Goal: Information Seeking & Learning: Learn about a topic

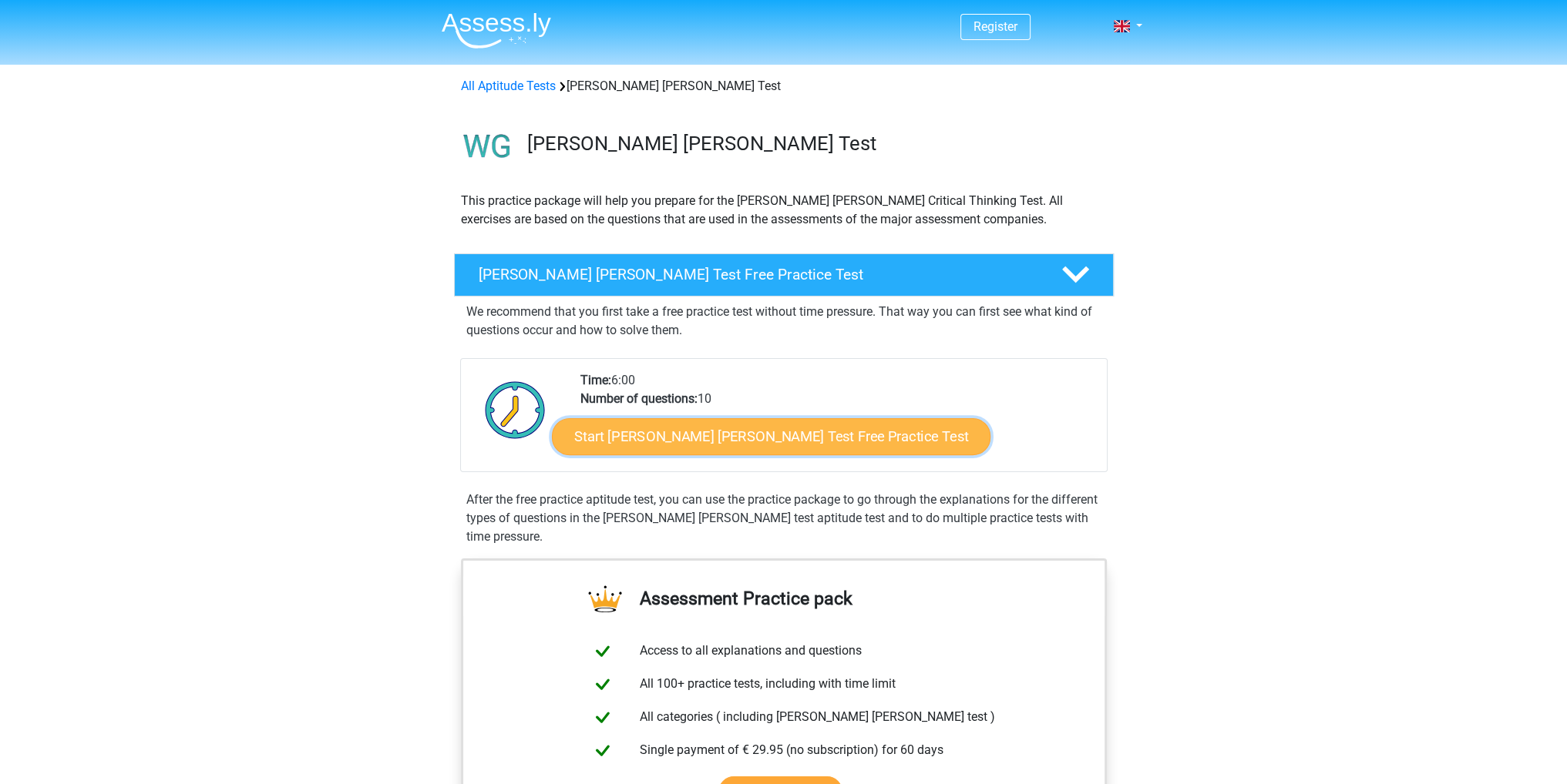
click at [767, 442] on link "Start Watson Glaser Test Free Practice Test" at bounding box center [771, 436] width 438 height 37
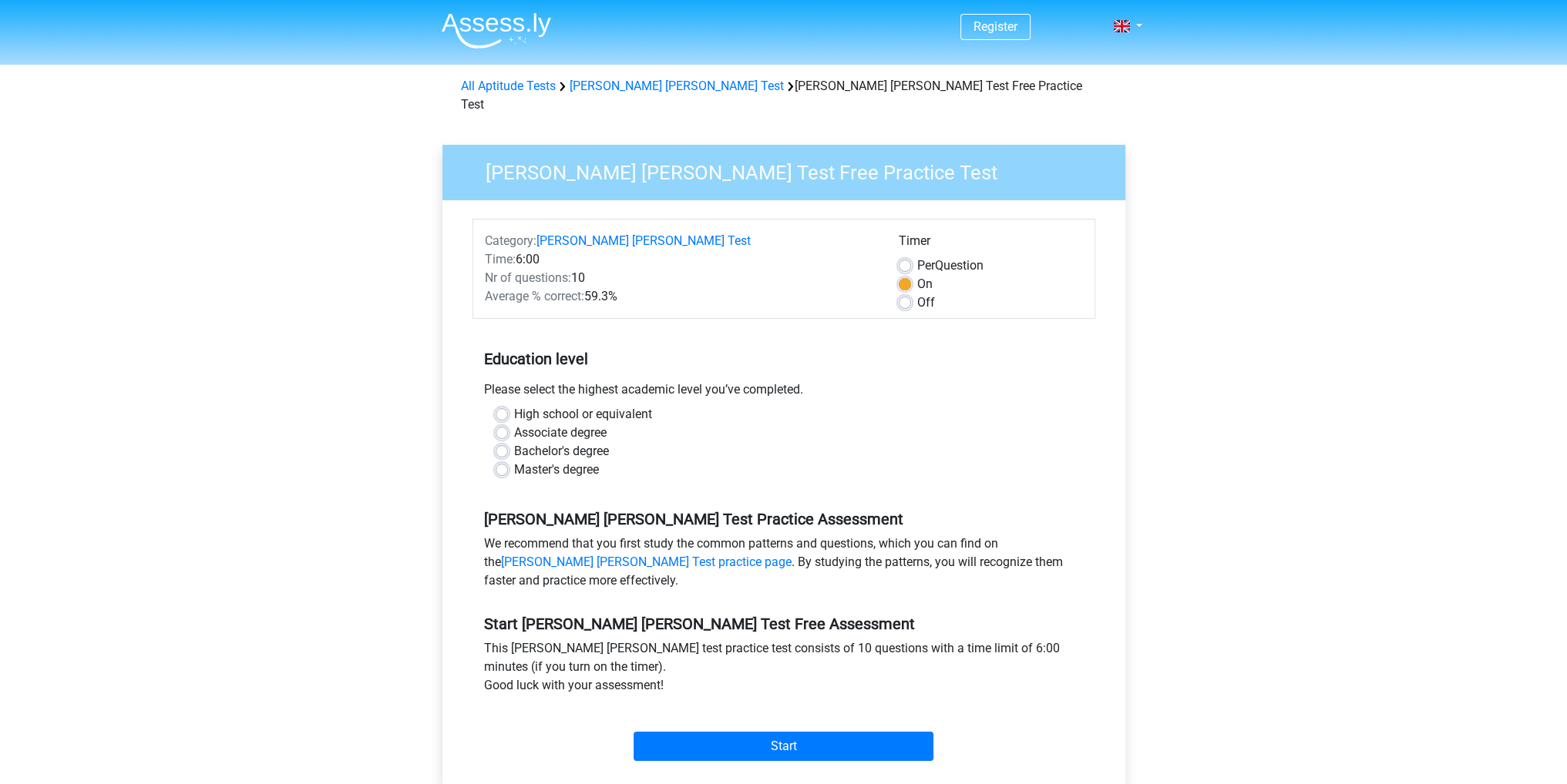
click at [514, 442] on label "Bachelor's degree" at bounding box center [562, 451] width 95 height 18
click at [500, 442] on input "Bachelor's degree" at bounding box center [502, 449] width 12 height 16
radio input "true"
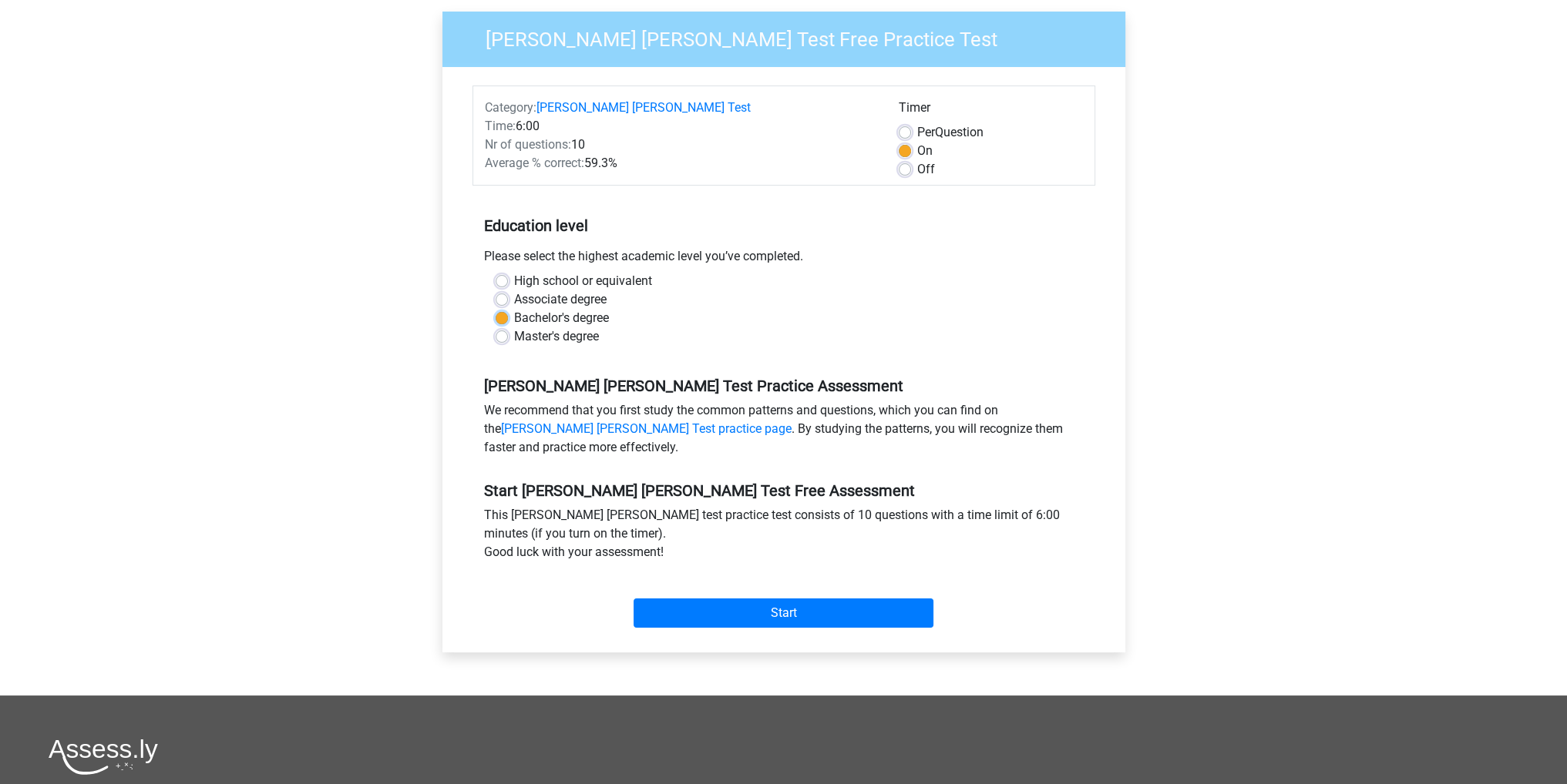
scroll to position [154, 0]
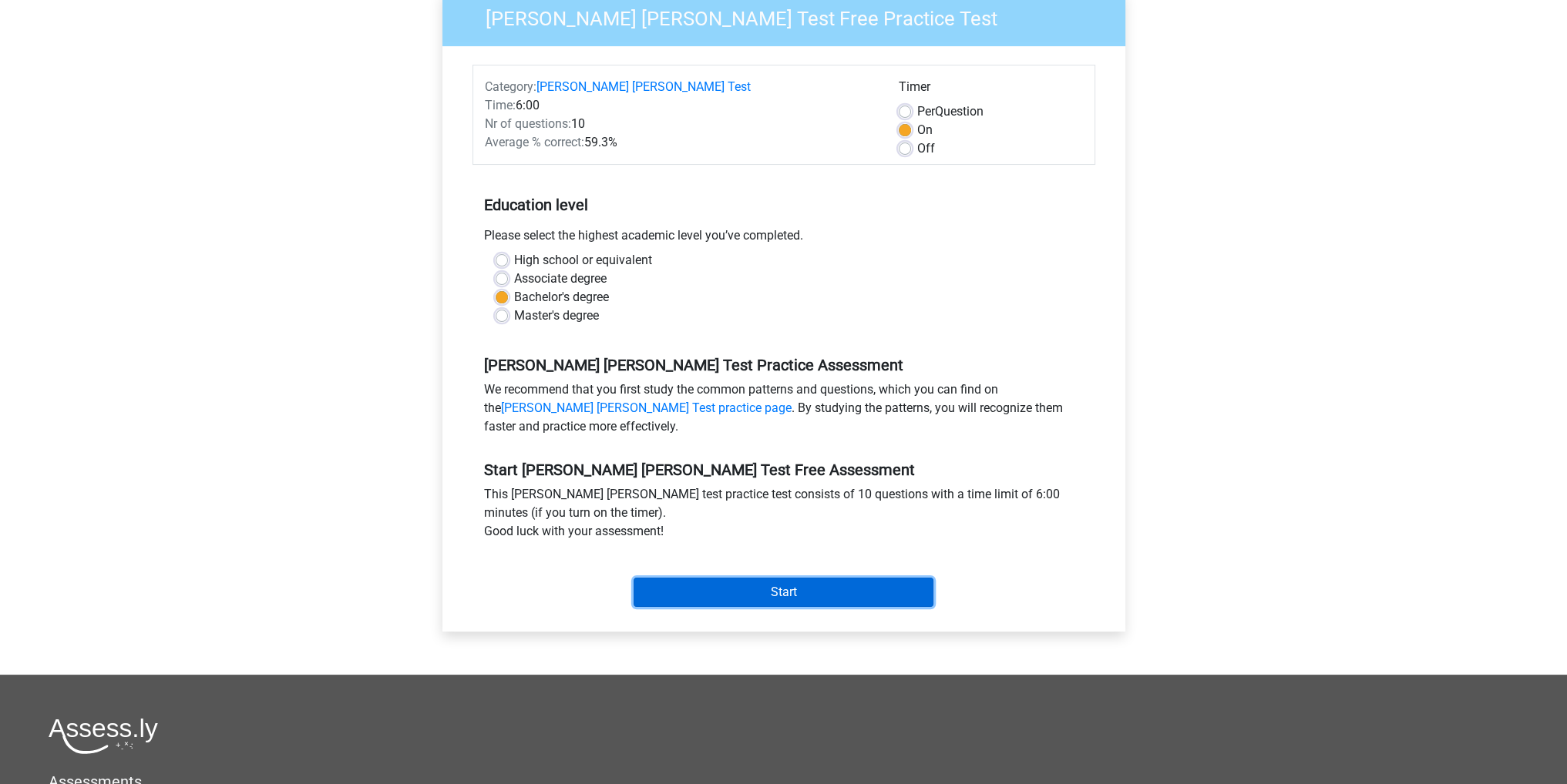
click at [787, 578] on input "Start" at bounding box center [784, 593] width 300 height 29
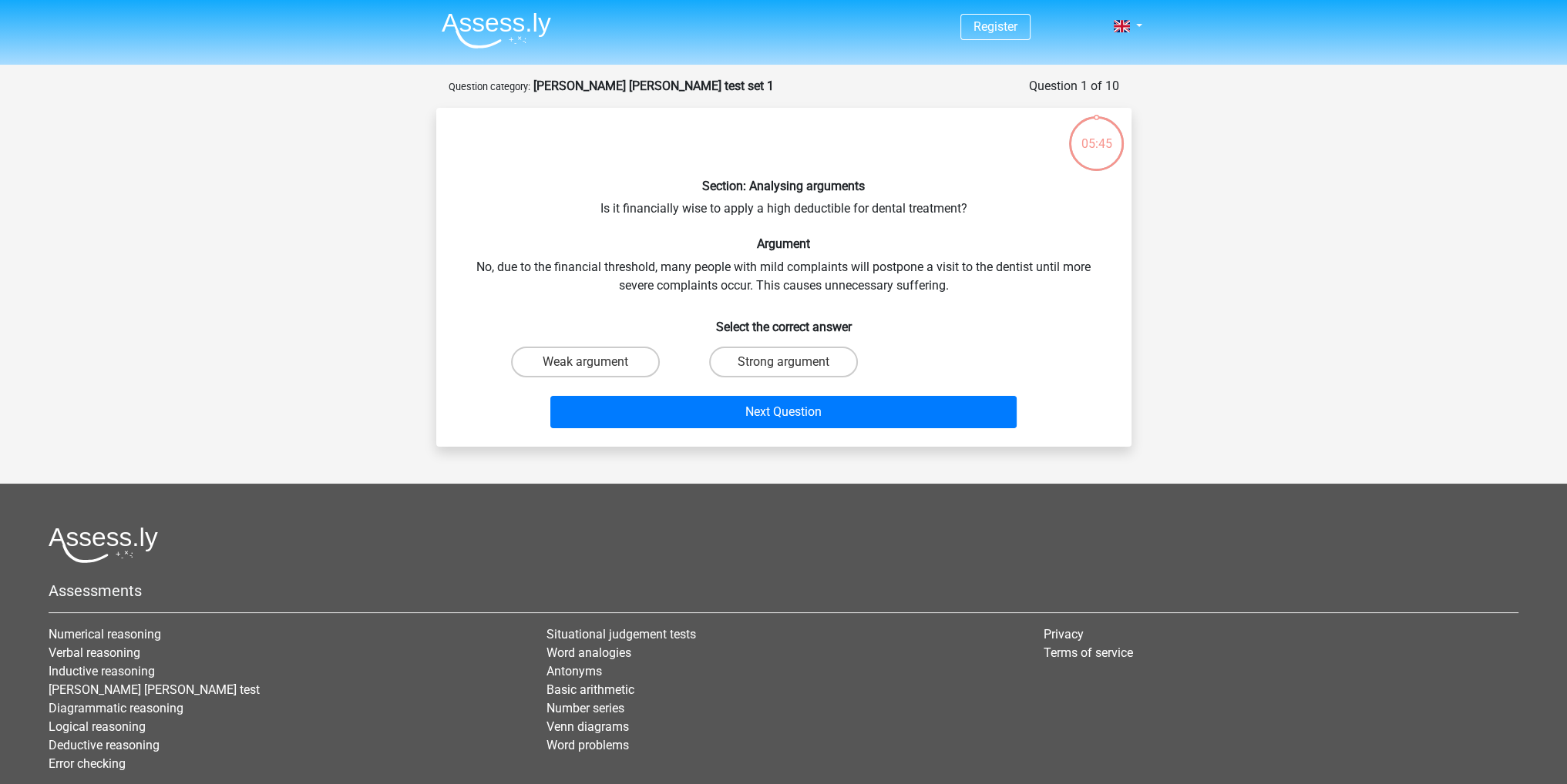
click at [787, 363] on input "Strong argument" at bounding box center [788, 367] width 10 height 10
radio input "true"
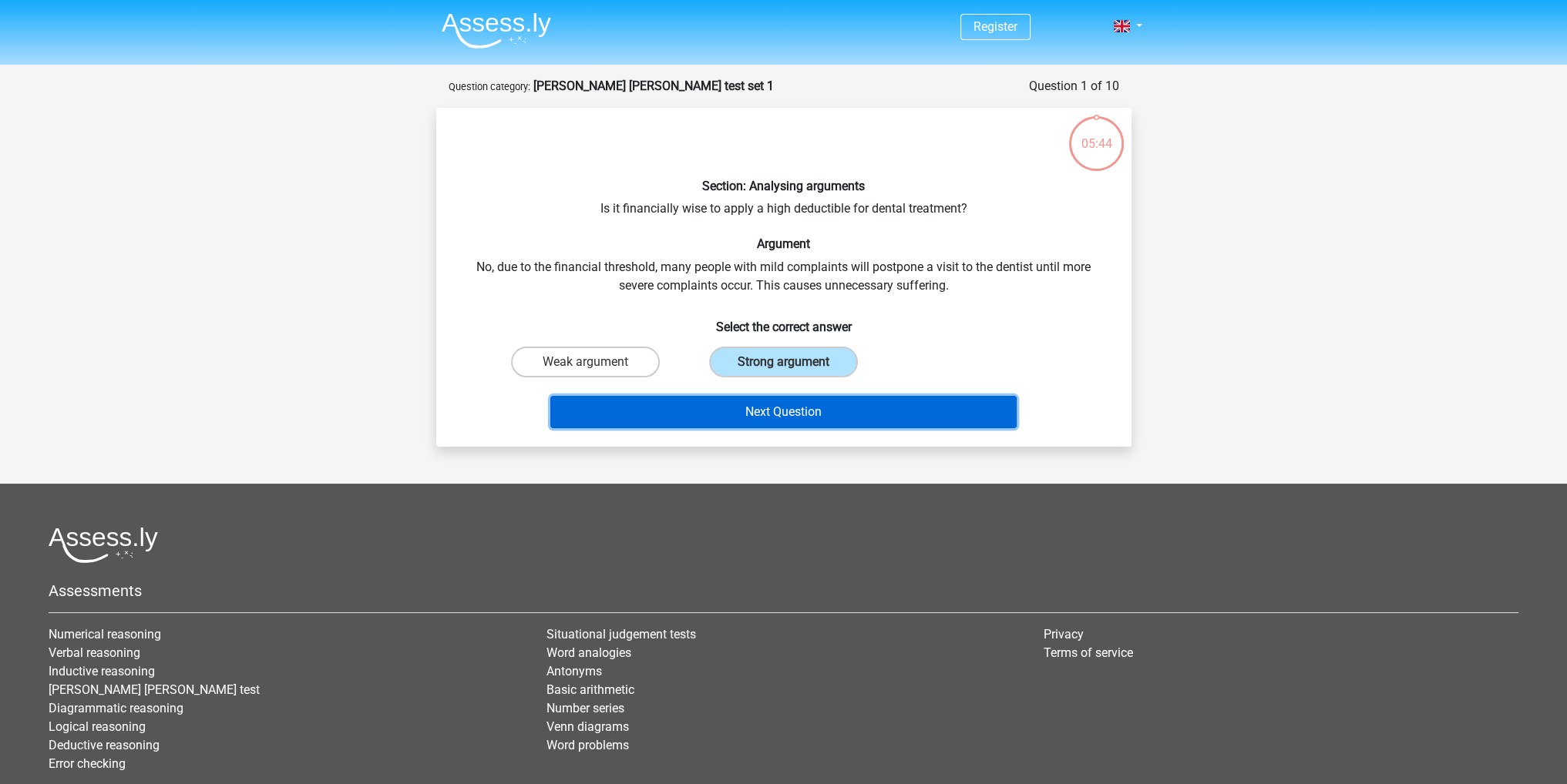
click at [787, 405] on button "Next Question" at bounding box center [784, 412] width 467 height 32
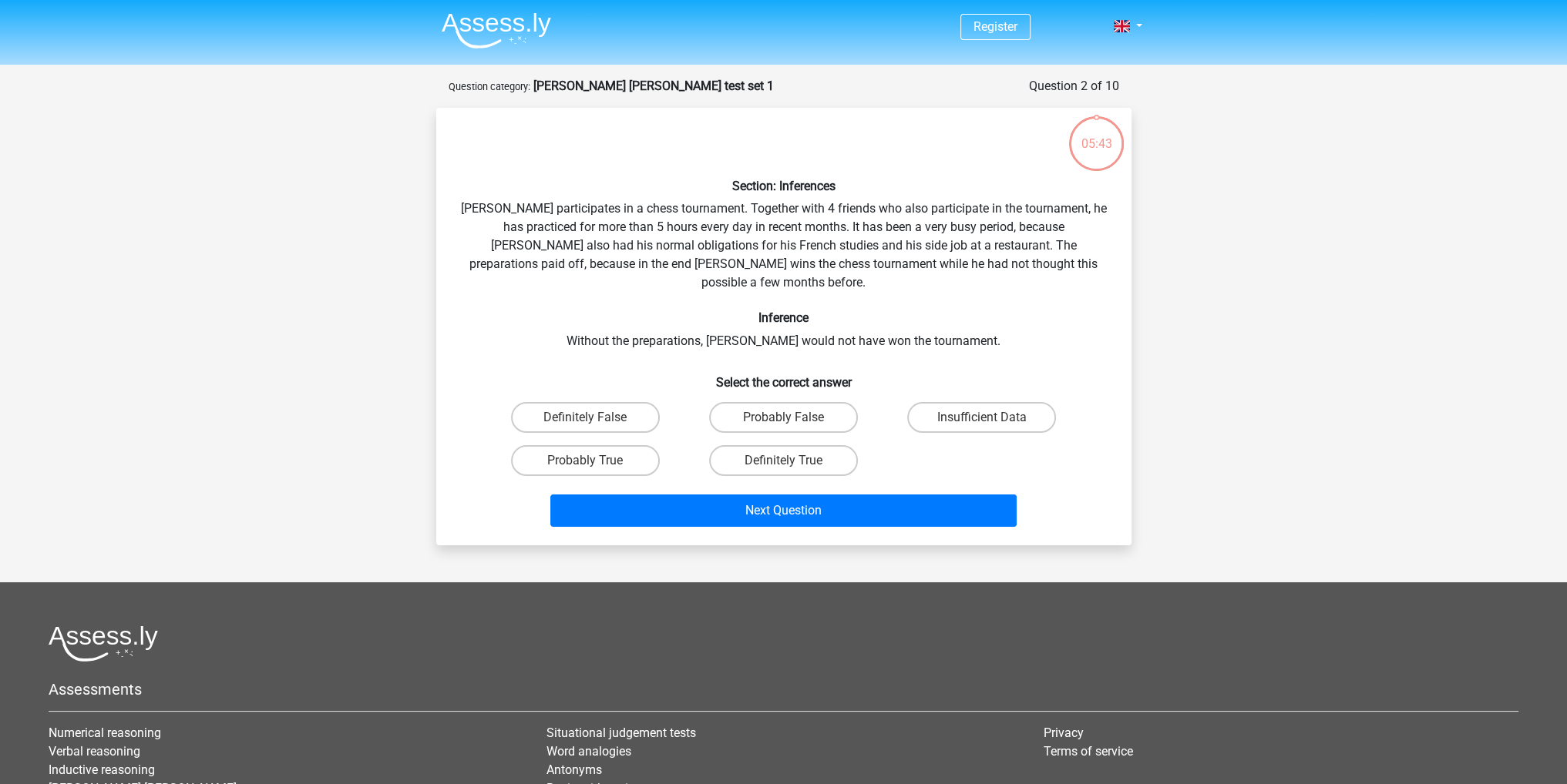
scroll to position [77, 0]
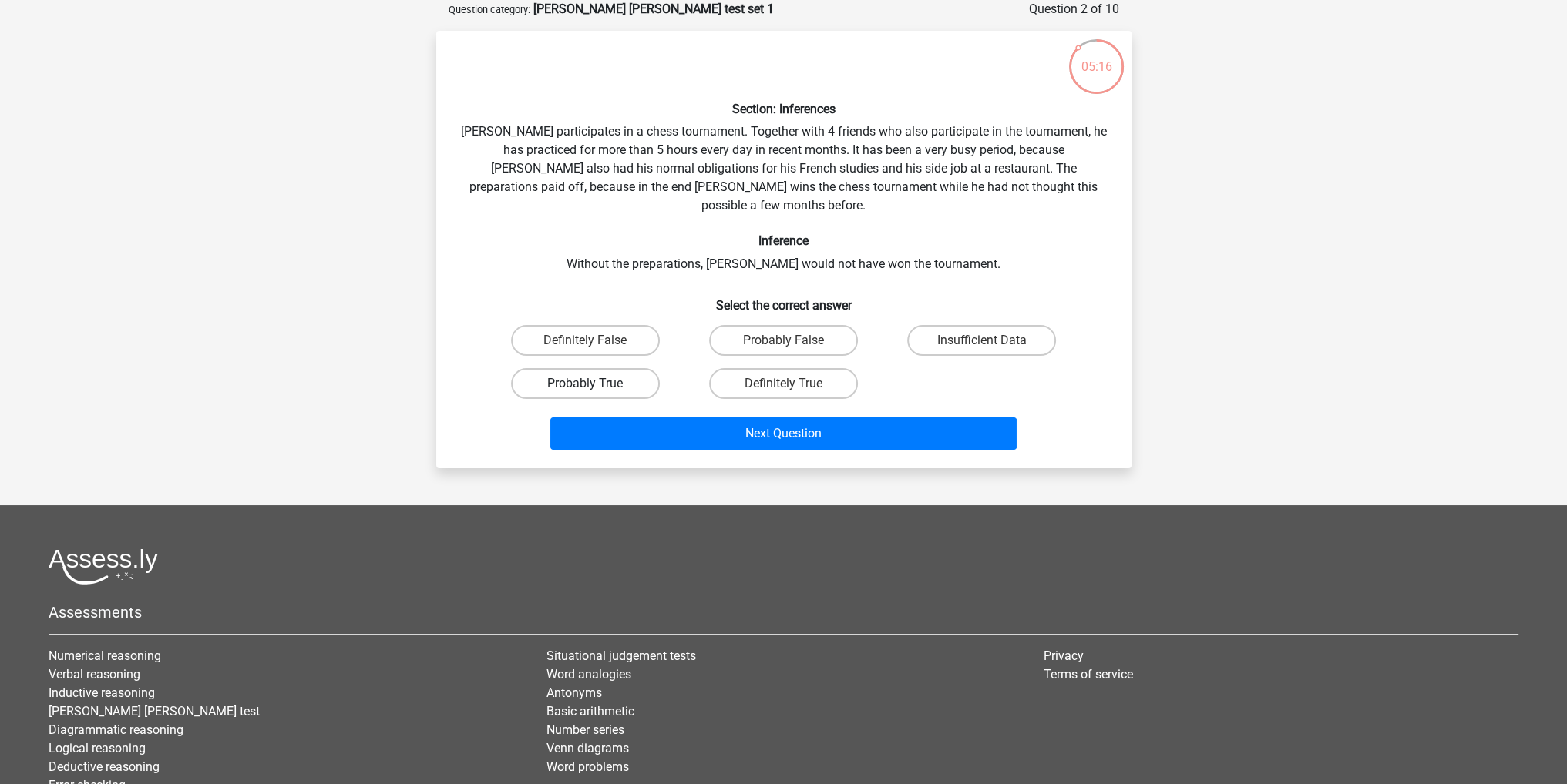
click at [632, 369] on label "Probably True" at bounding box center [585, 384] width 149 height 31
click at [595, 383] on input "Probably True" at bounding box center [589, 388] width 10 height 10
radio input "true"
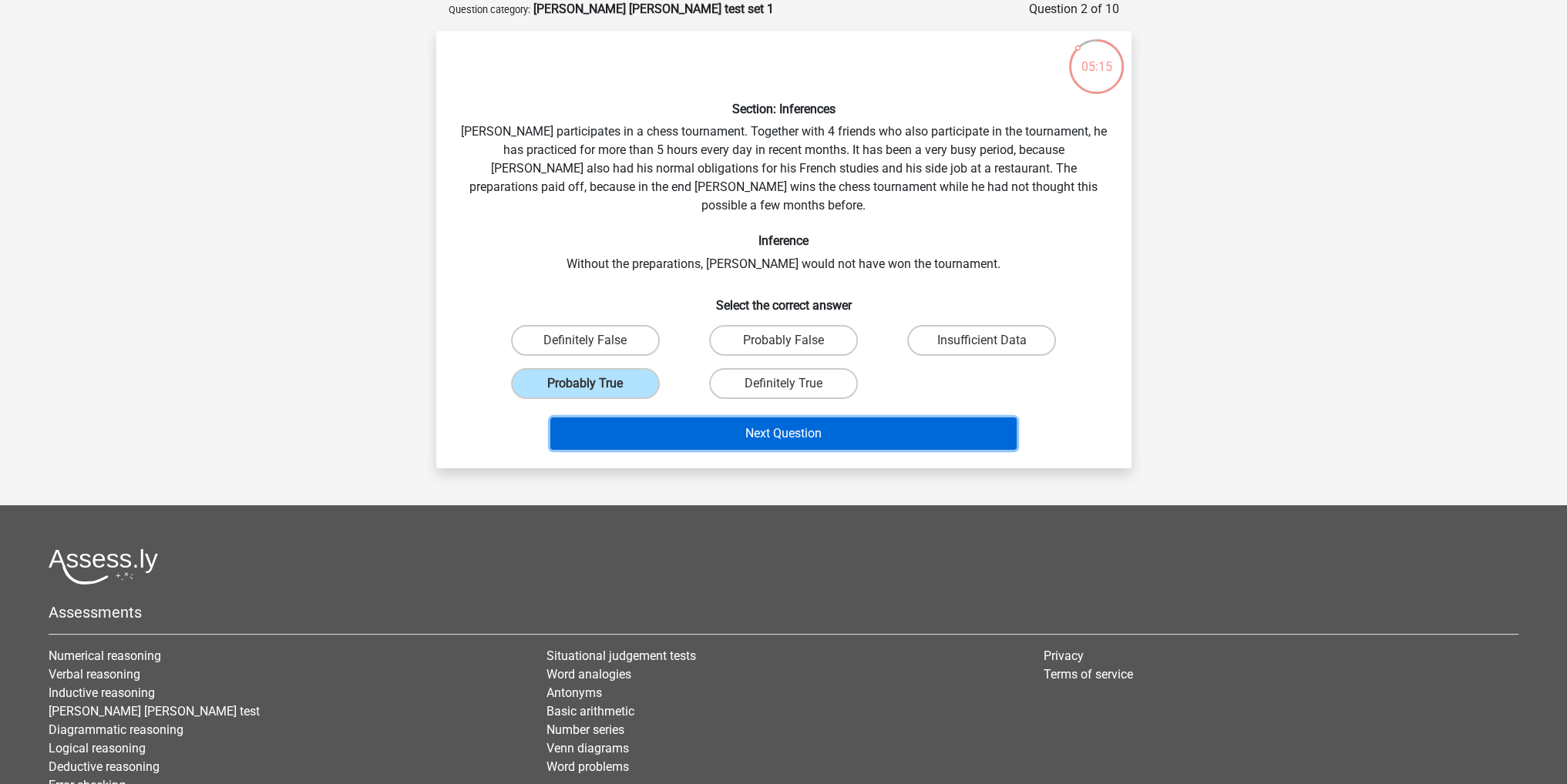
click at [786, 418] on button "Next Question" at bounding box center [784, 434] width 467 height 32
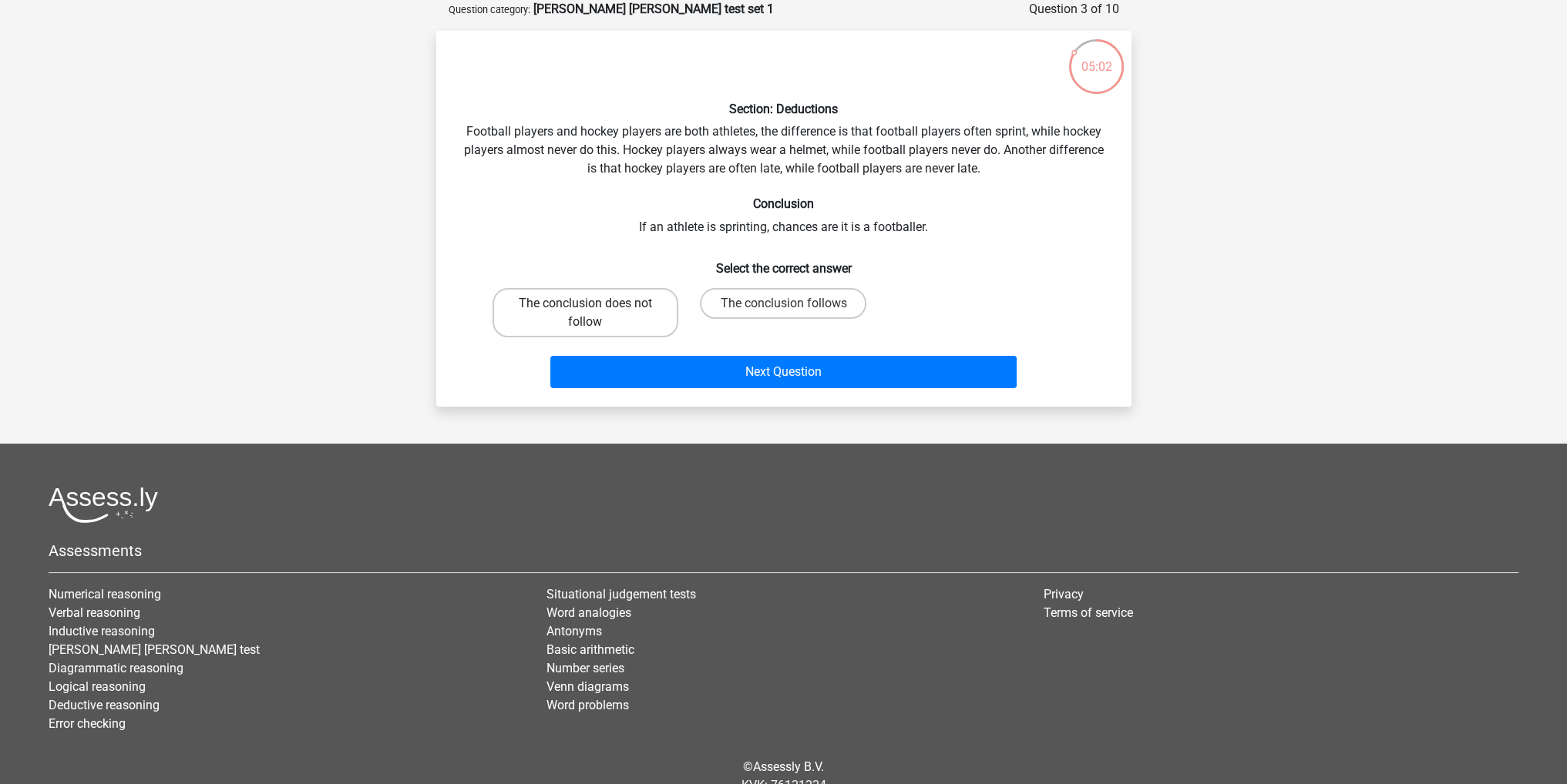
click at [620, 320] on label "The conclusion does not follow" at bounding box center [585, 313] width 186 height 49
click at [595, 314] on input "The conclusion does not follow" at bounding box center [589, 308] width 10 height 10
radio input "true"
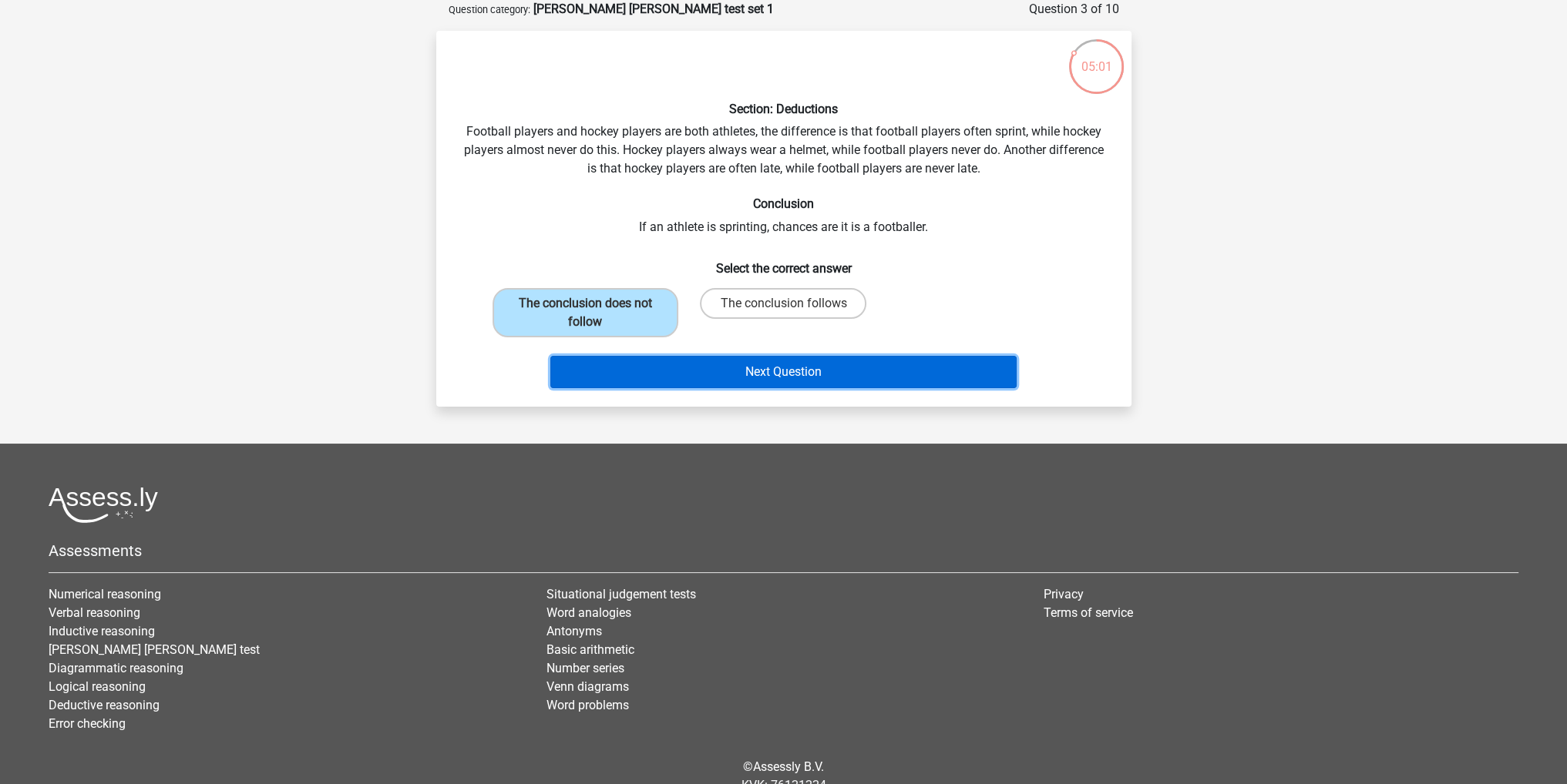
click at [796, 368] on button "Next Question" at bounding box center [784, 371] width 467 height 32
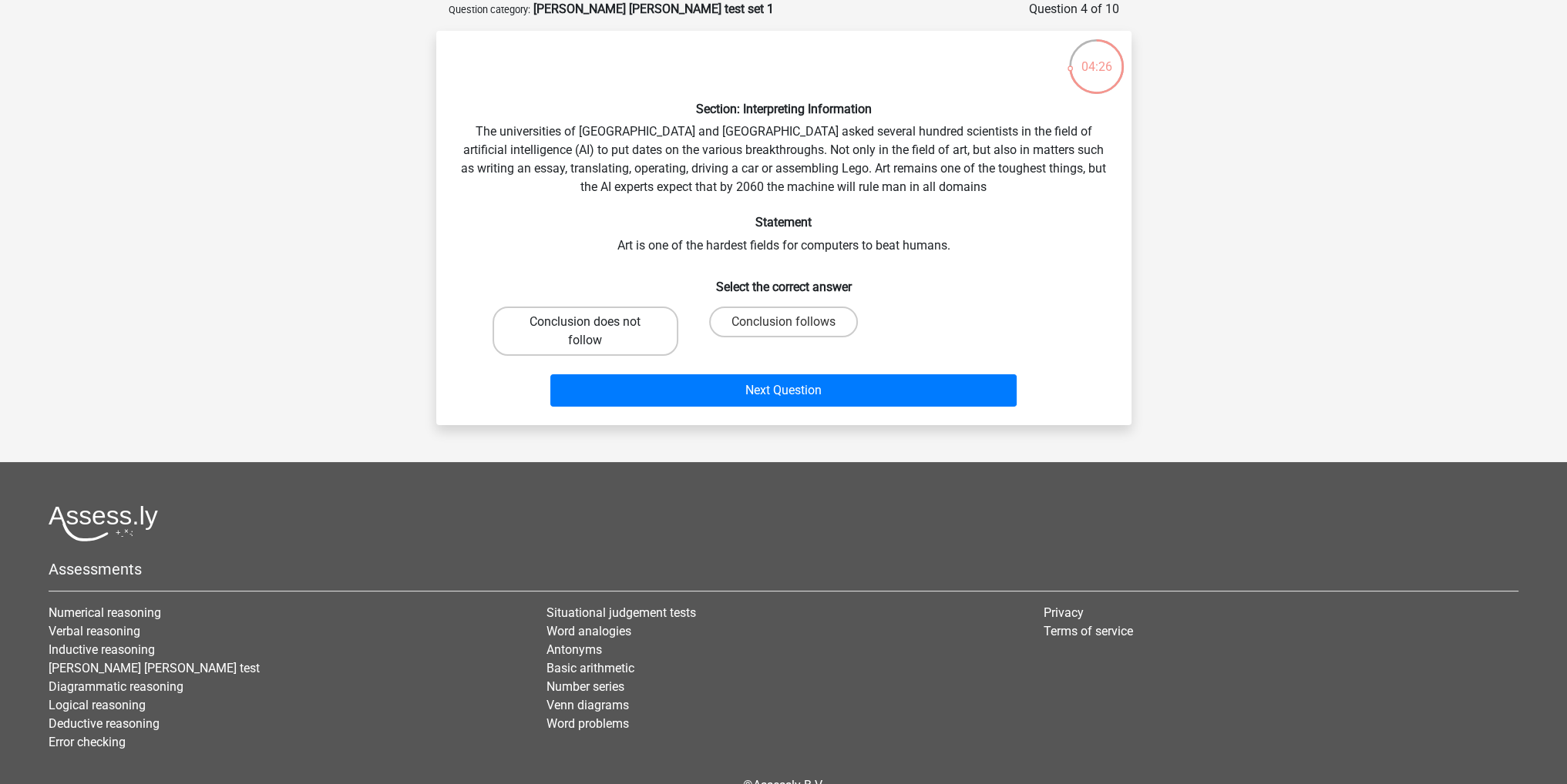
click at [644, 334] on label "Conclusion does not follow" at bounding box center [585, 331] width 186 height 49
click at [595, 332] on input "Conclusion does not follow" at bounding box center [589, 327] width 10 height 10
radio input "true"
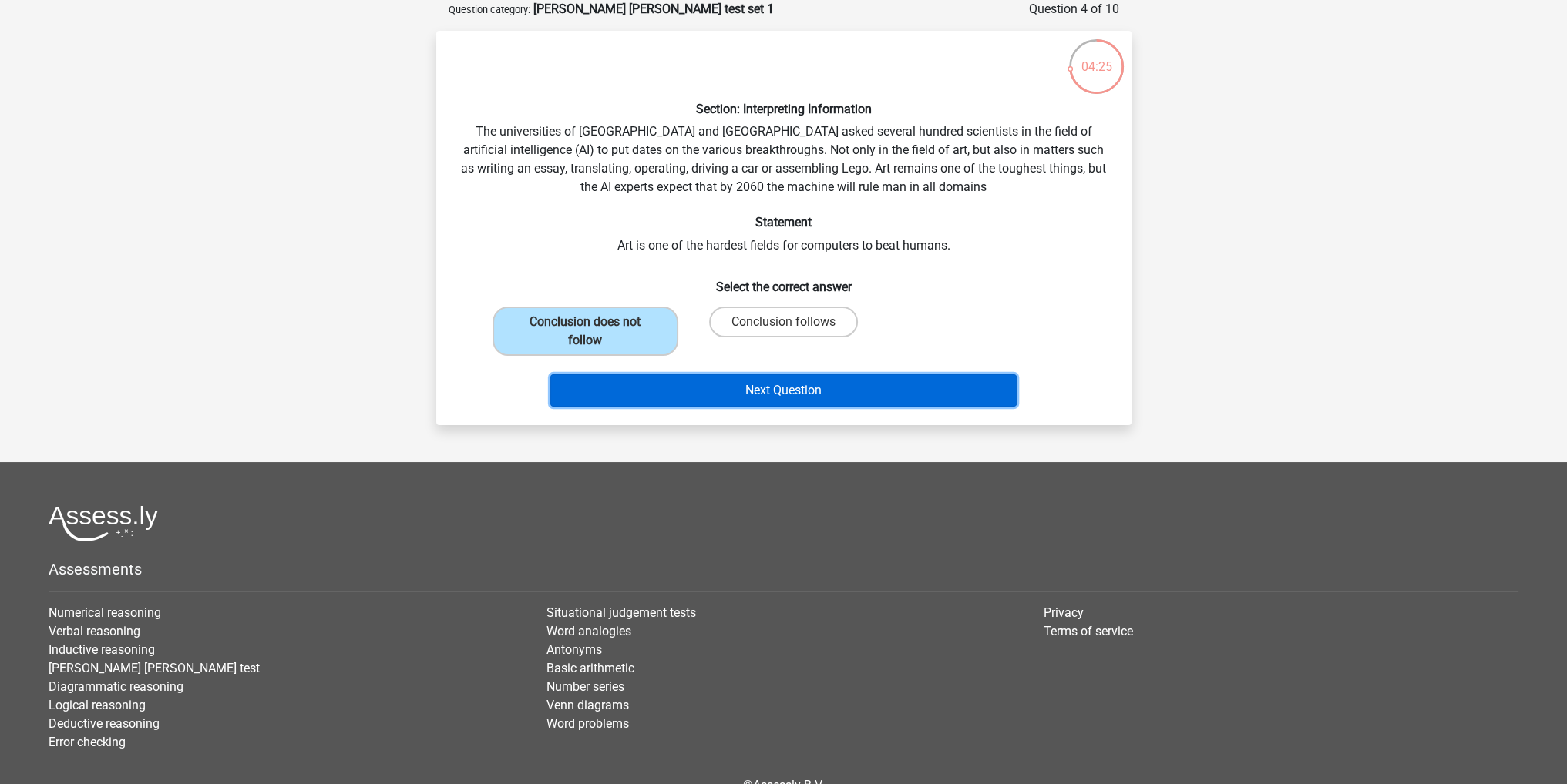
click at [777, 385] on button "Next Question" at bounding box center [784, 390] width 467 height 32
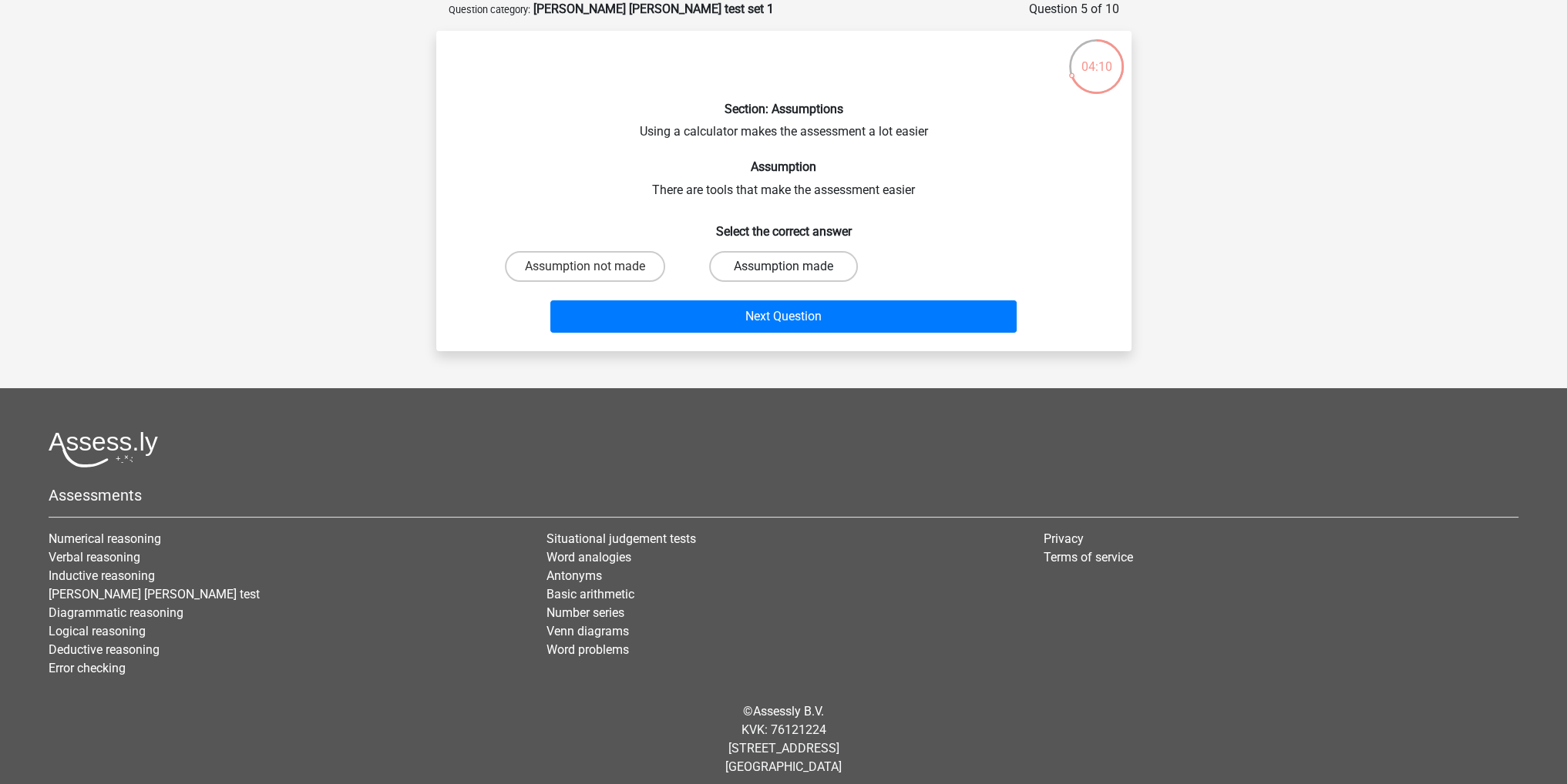
click at [795, 263] on label "Assumption made" at bounding box center [784, 267] width 149 height 31
click at [794, 266] on input "Assumption made" at bounding box center [788, 271] width 10 height 10
radio input "true"
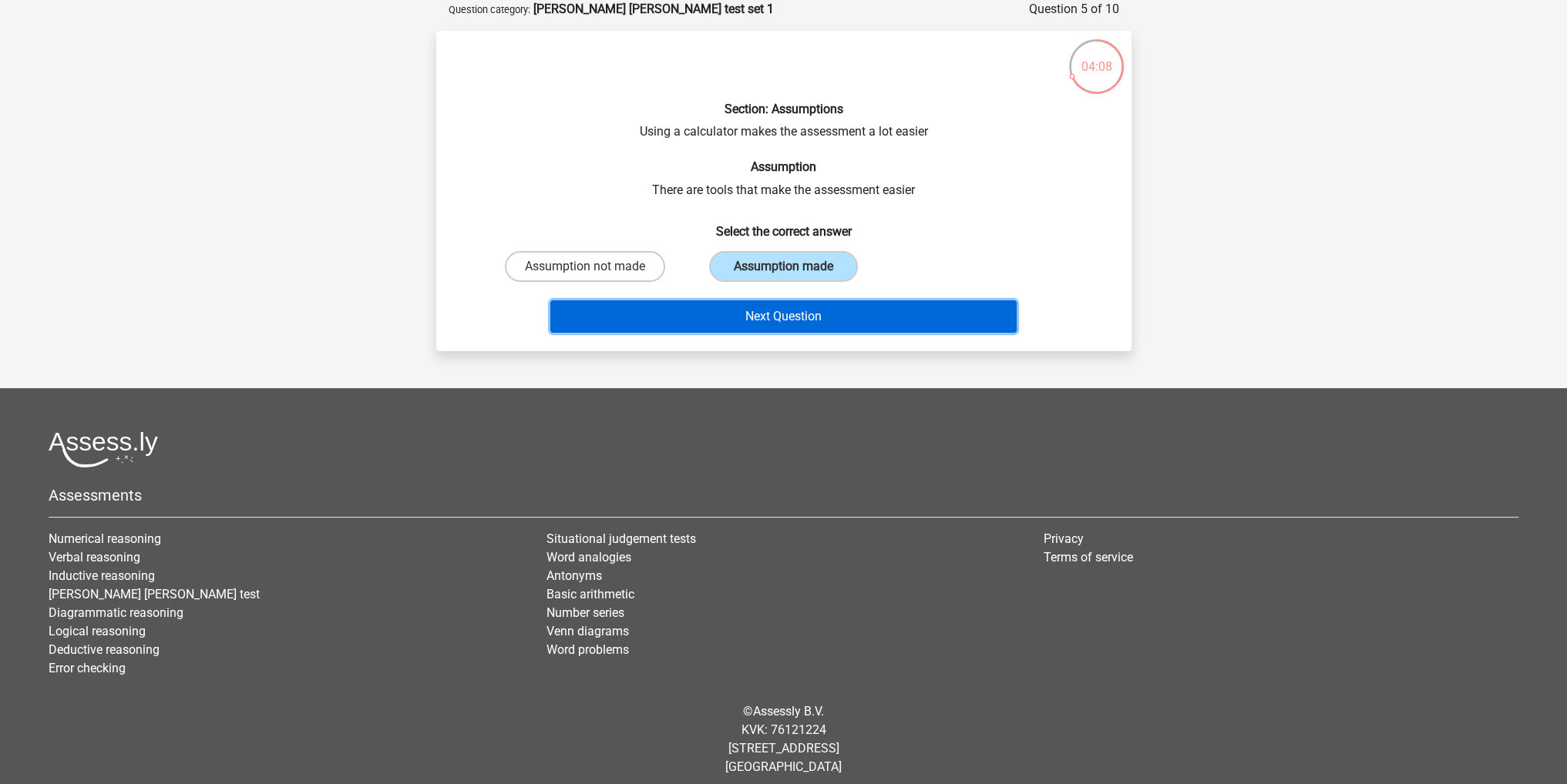
click at [807, 316] on button "Next Question" at bounding box center [784, 316] width 467 height 32
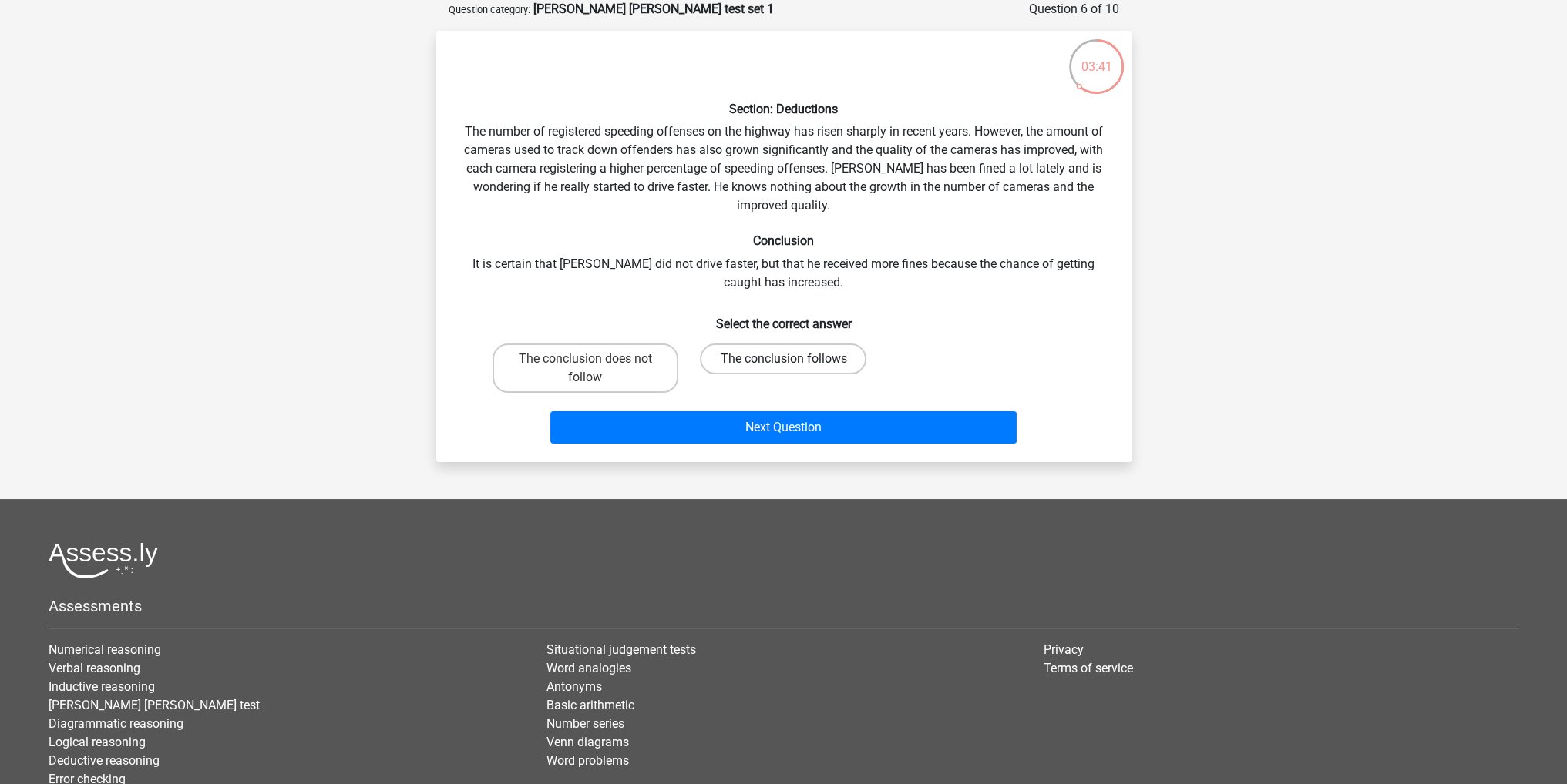
click at [811, 360] on label "The conclusion follows" at bounding box center [784, 360] width 167 height 31
click at [794, 360] on input "The conclusion follows" at bounding box center [788, 363] width 10 height 10
radio input "true"
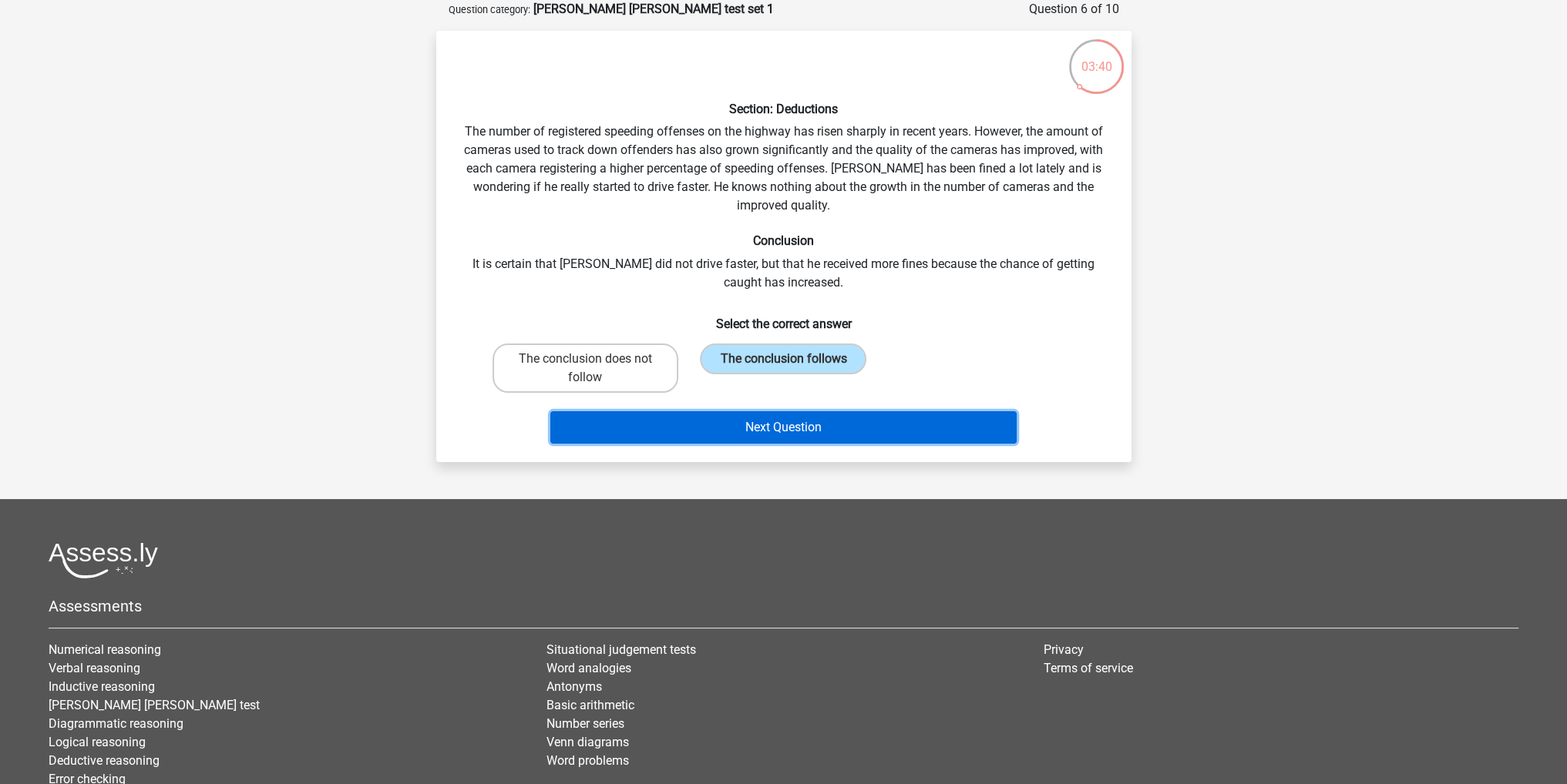
click at [854, 428] on button "Next Question" at bounding box center [784, 427] width 467 height 32
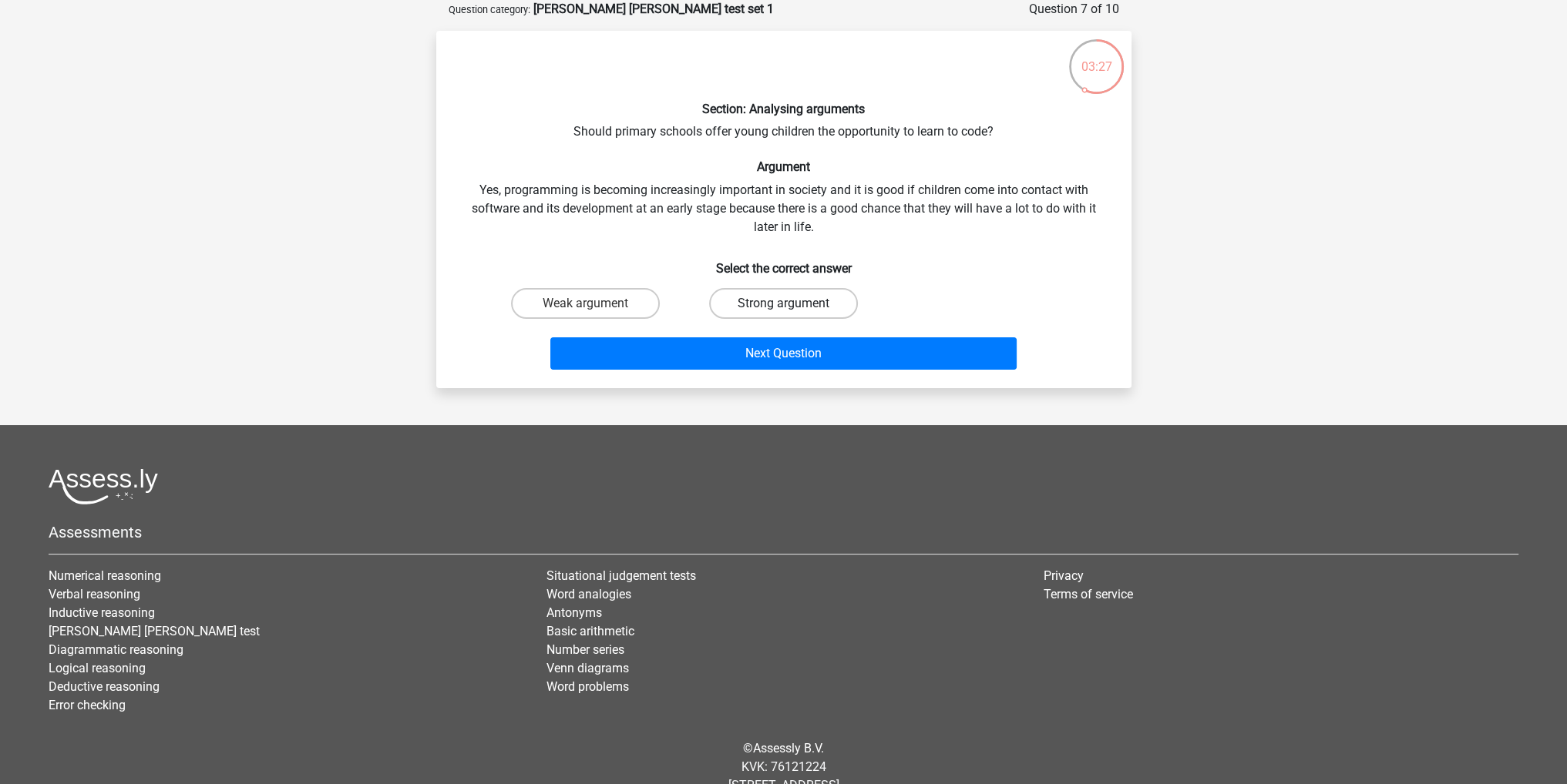
click at [813, 303] on label "Strong argument" at bounding box center [784, 304] width 149 height 31
click at [794, 304] on input "Strong argument" at bounding box center [788, 308] width 10 height 10
radio input "true"
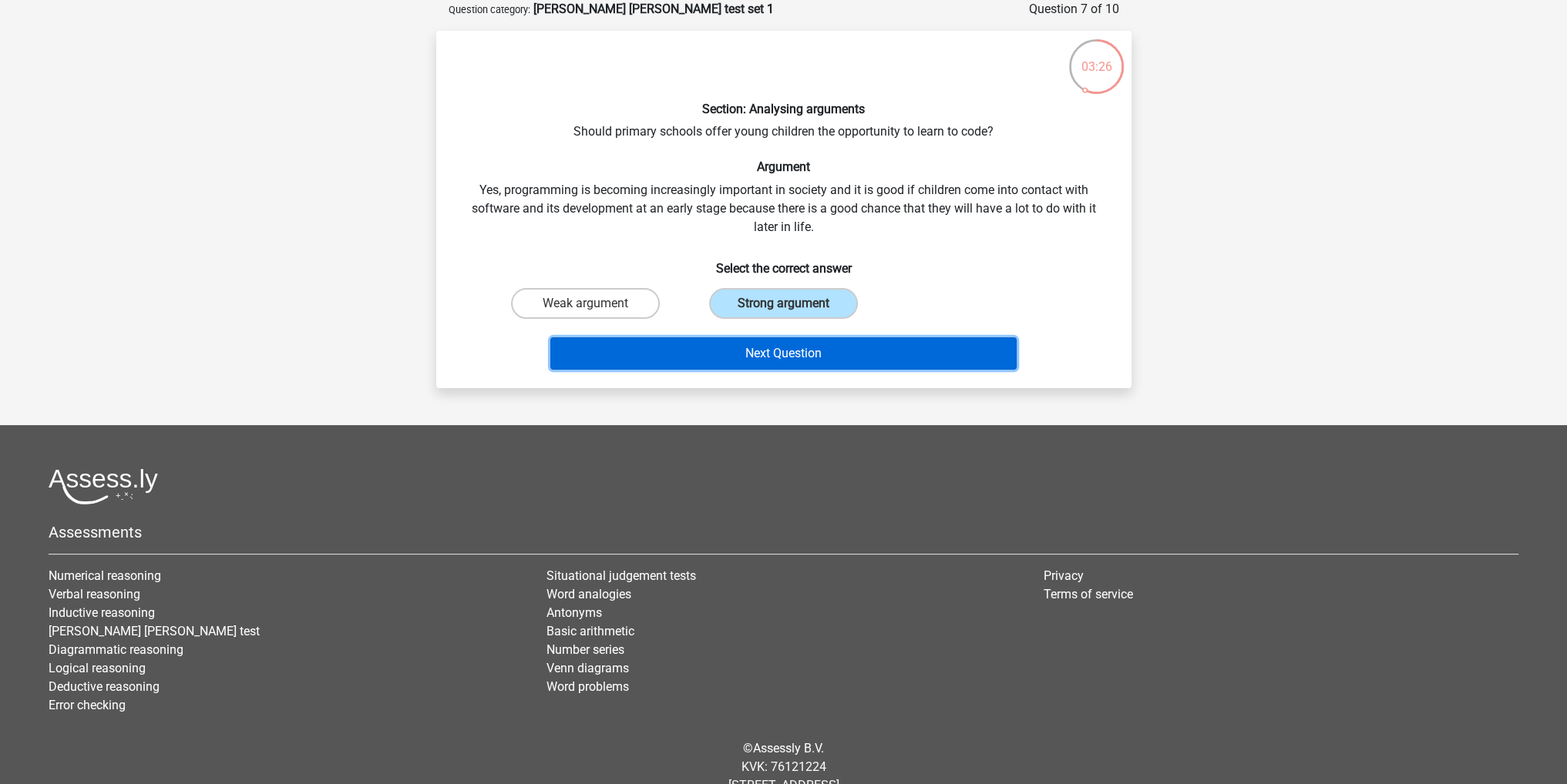
click at [830, 353] on button "Next Question" at bounding box center [784, 353] width 467 height 32
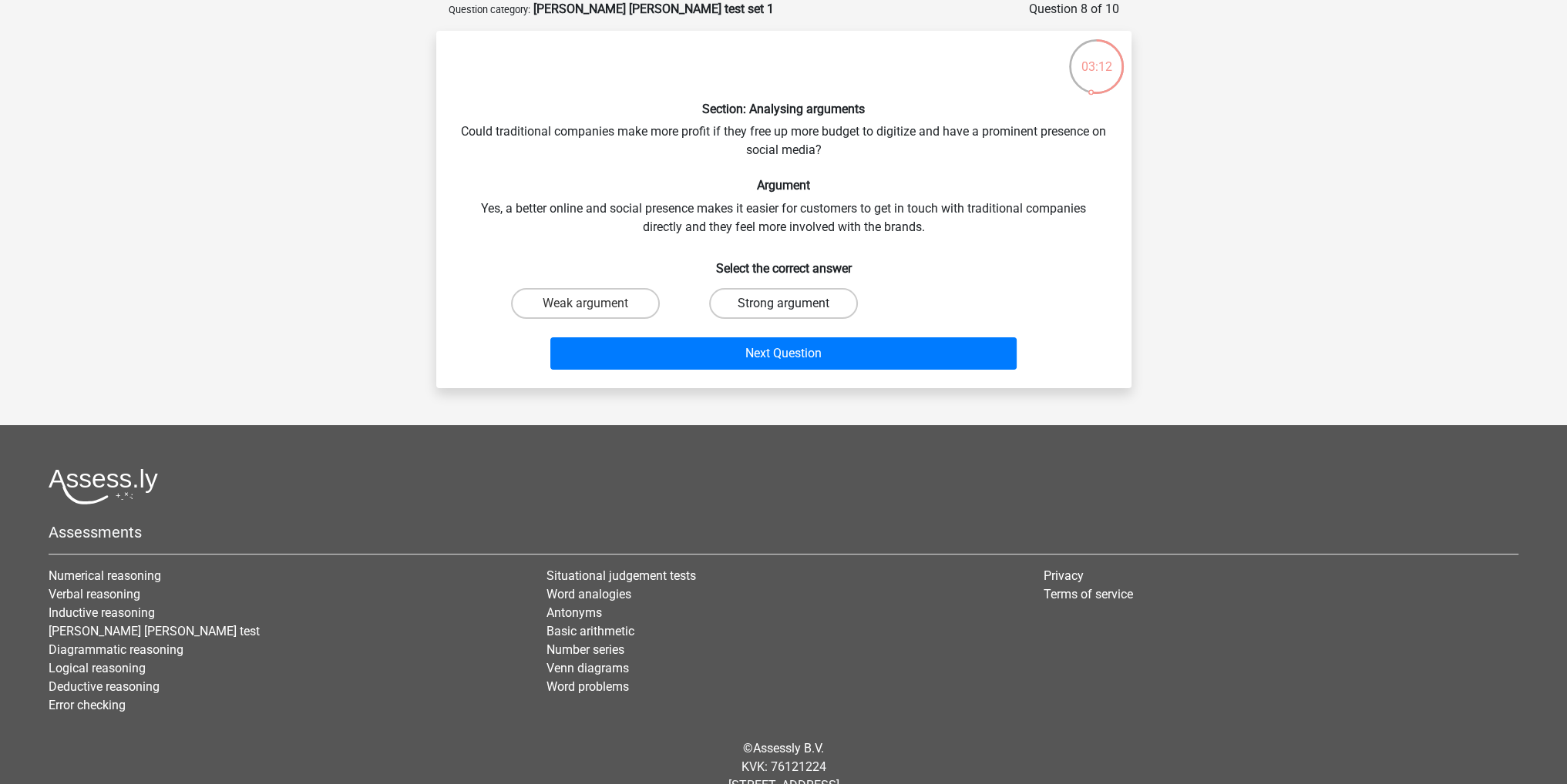
click at [814, 307] on label "Strong argument" at bounding box center [784, 304] width 149 height 31
click at [794, 307] on input "Strong argument" at bounding box center [788, 308] width 10 height 10
radio input "true"
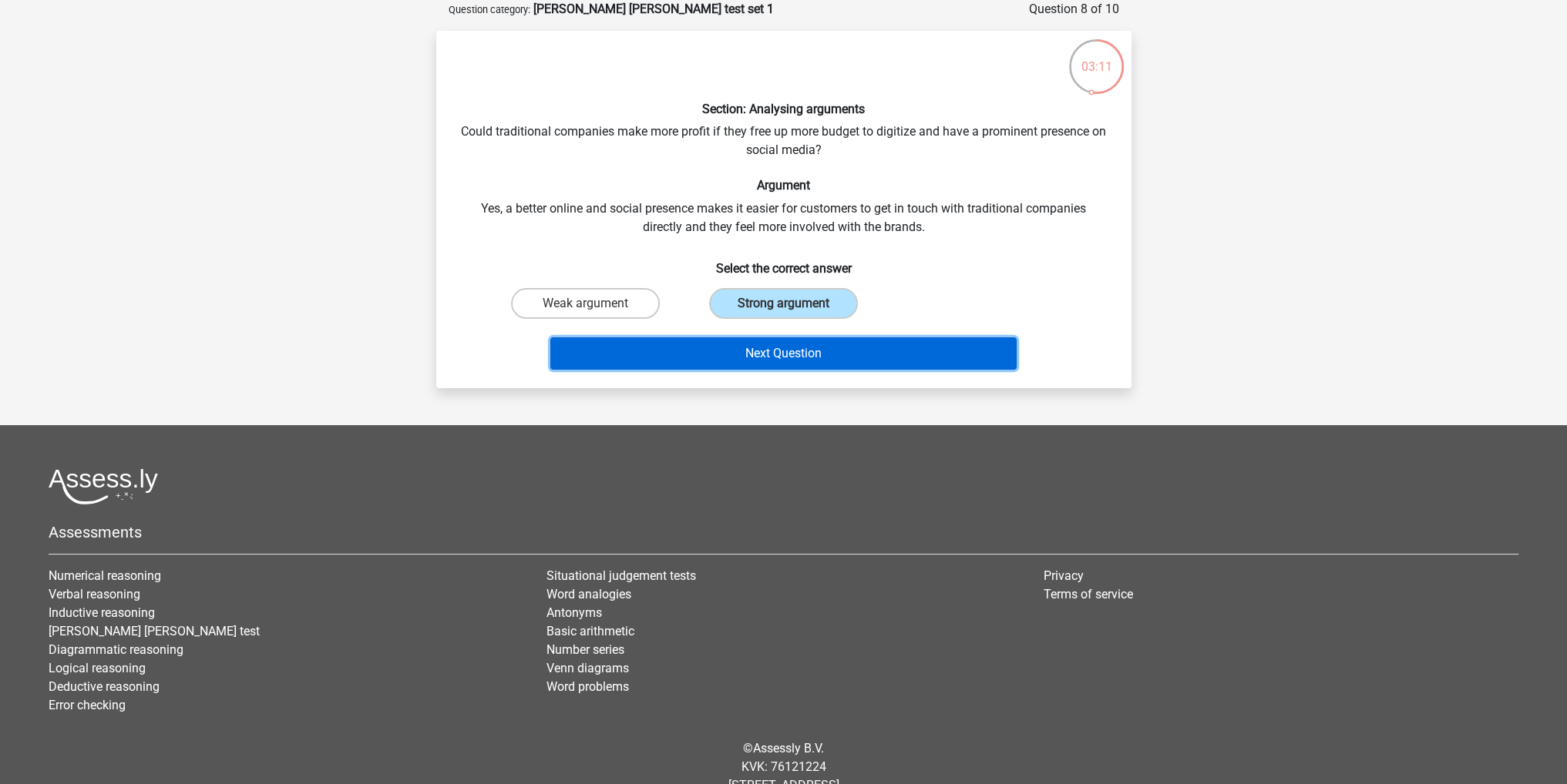
click at [829, 353] on button "Next Question" at bounding box center [784, 353] width 467 height 32
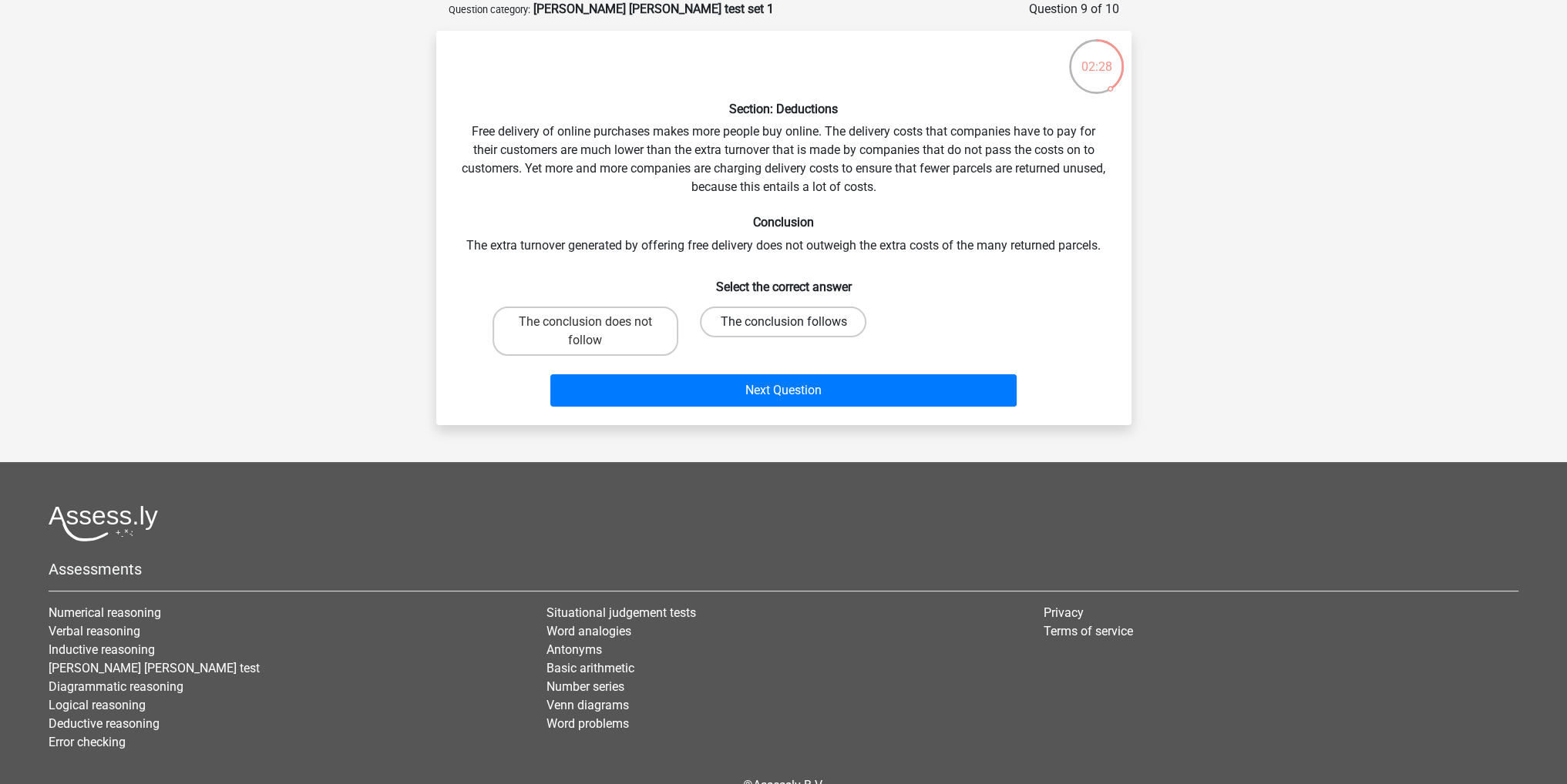
click at [795, 319] on label "The conclusion follows" at bounding box center [784, 322] width 167 height 31
click at [794, 322] on input "The conclusion follows" at bounding box center [788, 327] width 10 height 10
radio input "true"
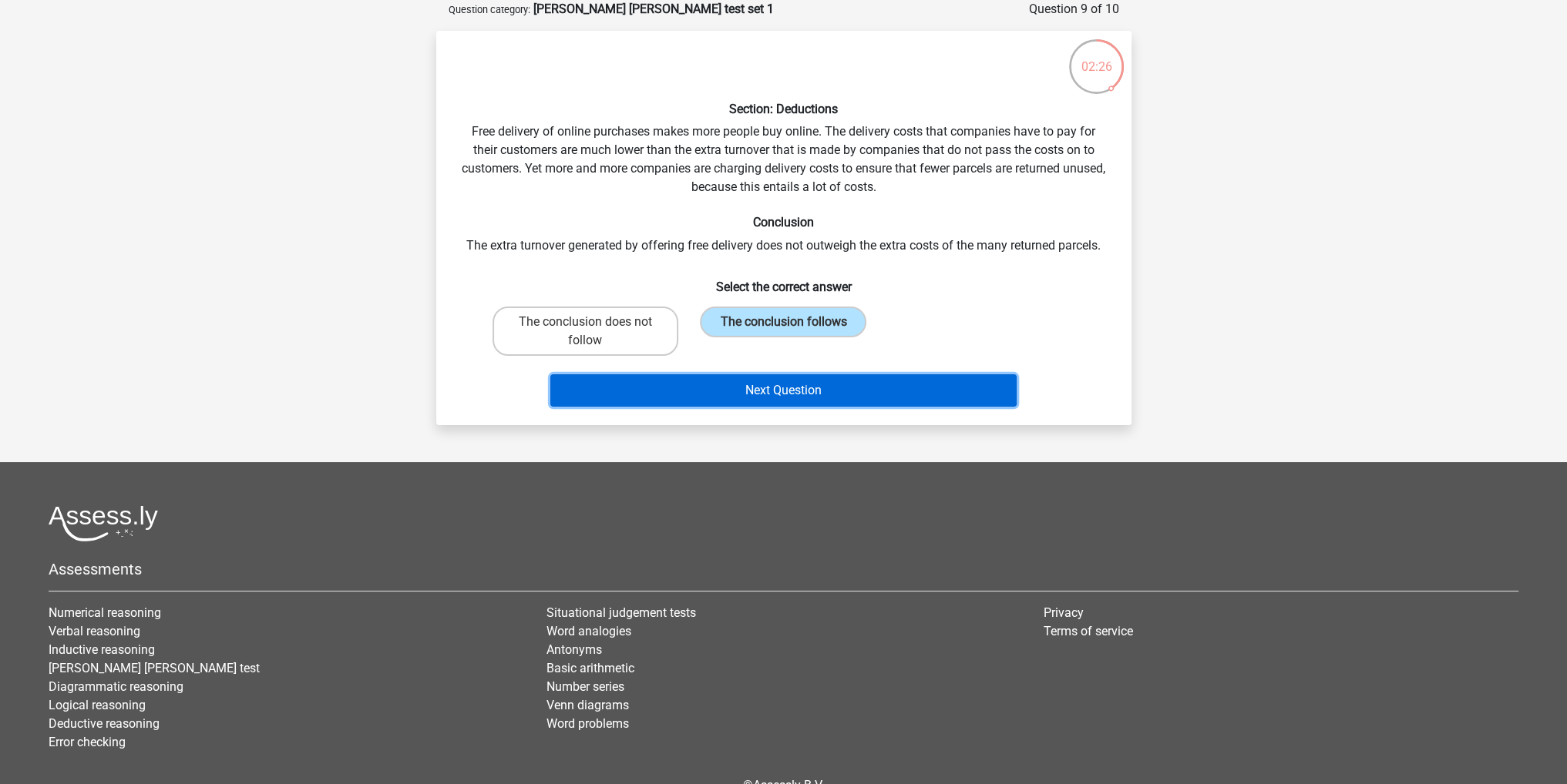
click at [786, 395] on button "Next Question" at bounding box center [784, 390] width 467 height 32
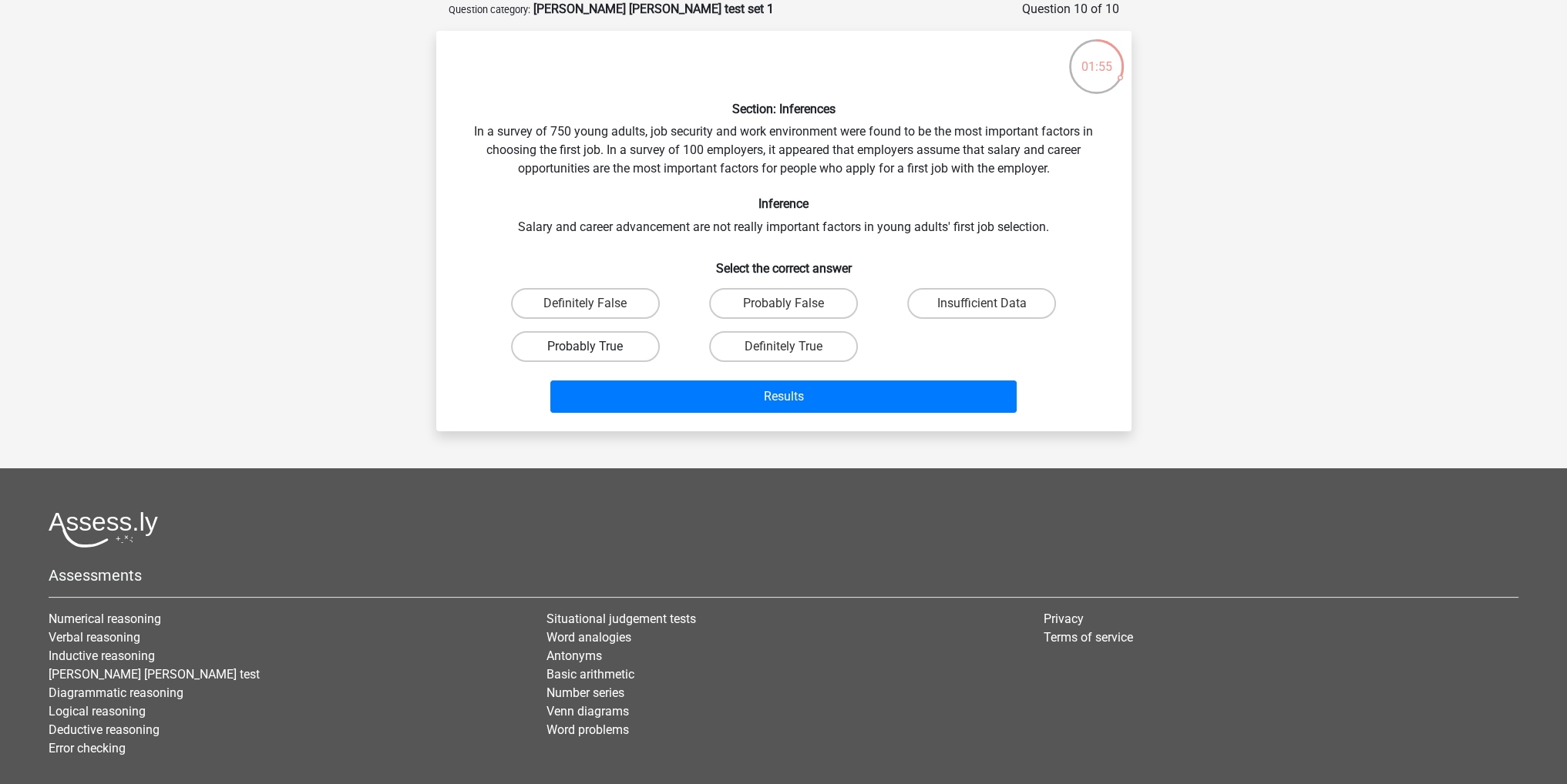
click at [584, 344] on label "Probably True" at bounding box center [585, 347] width 149 height 31
click at [585, 347] on input "Probably True" at bounding box center [589, 351] width 10 height 10
radio input "true"
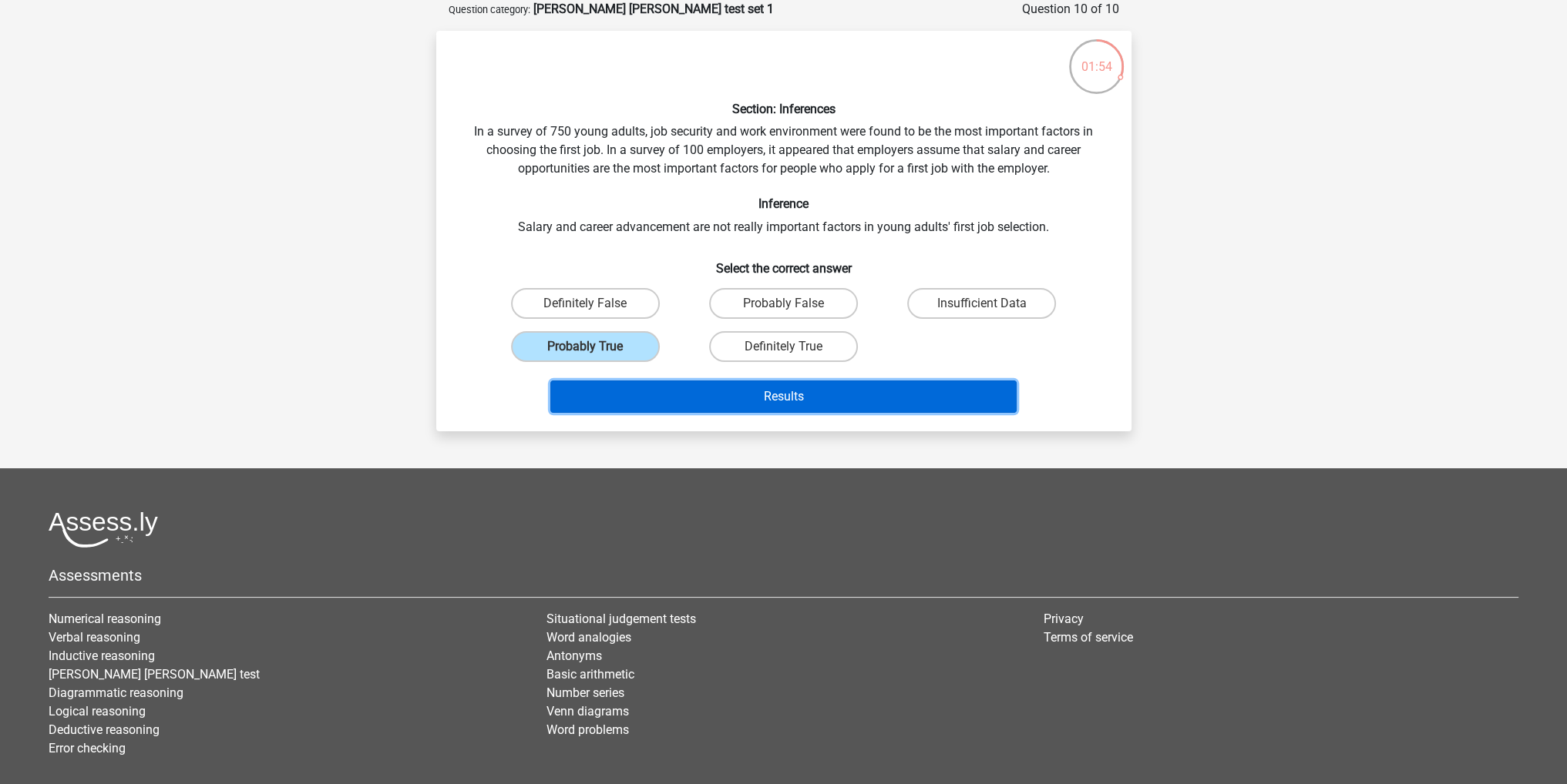
click at [743, 386] on button "Results" at bounding box center [784, 396] width 467 height 32
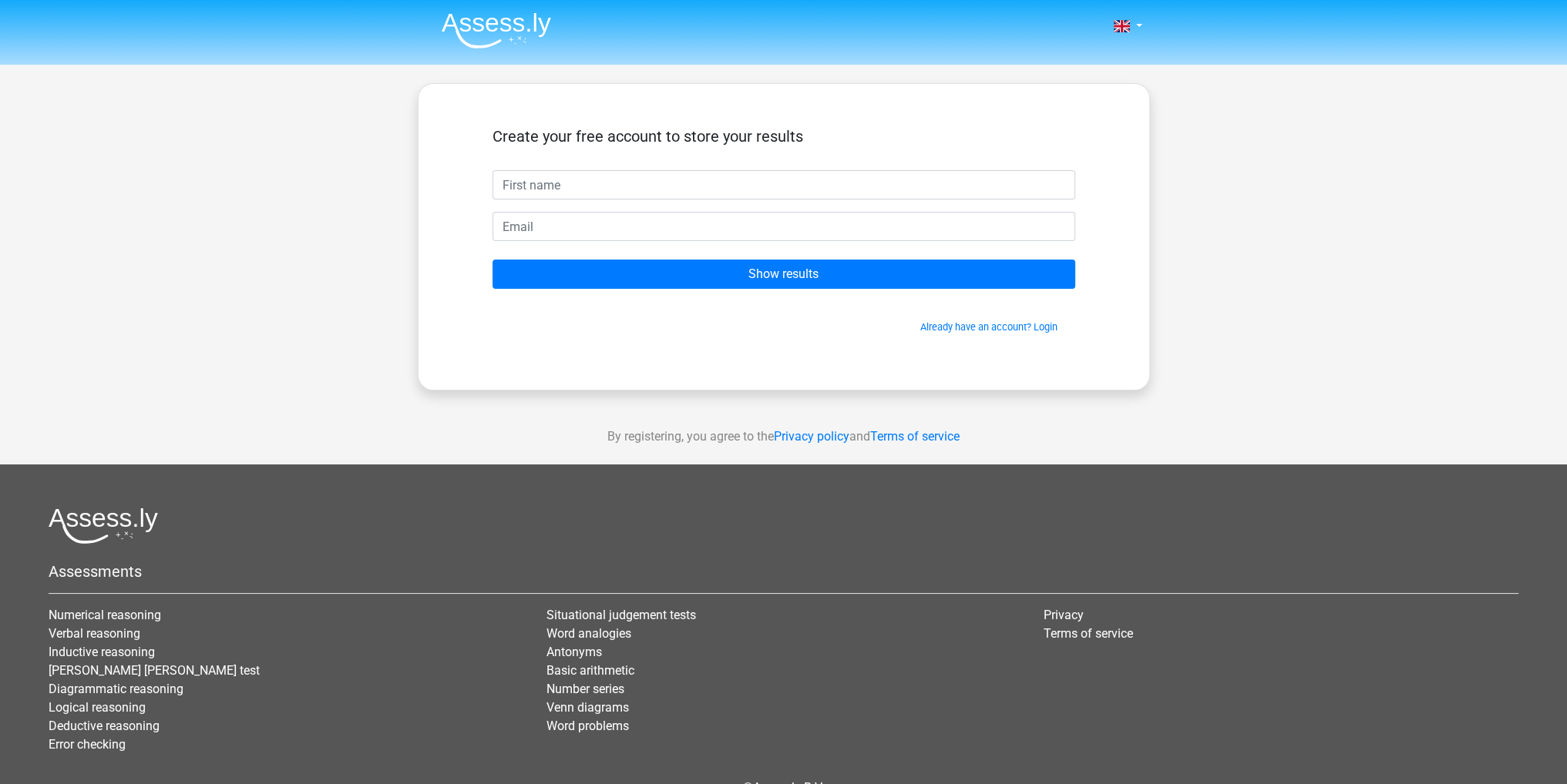
click at [592, 182] on input "text" at bounding box center [784, 185] width 583 height 29
type input "Christopher"
click at [555, 227] on input "email" at bounding box center [784, 227] width 583 height 29
type input "ccatlow@gmail.com"
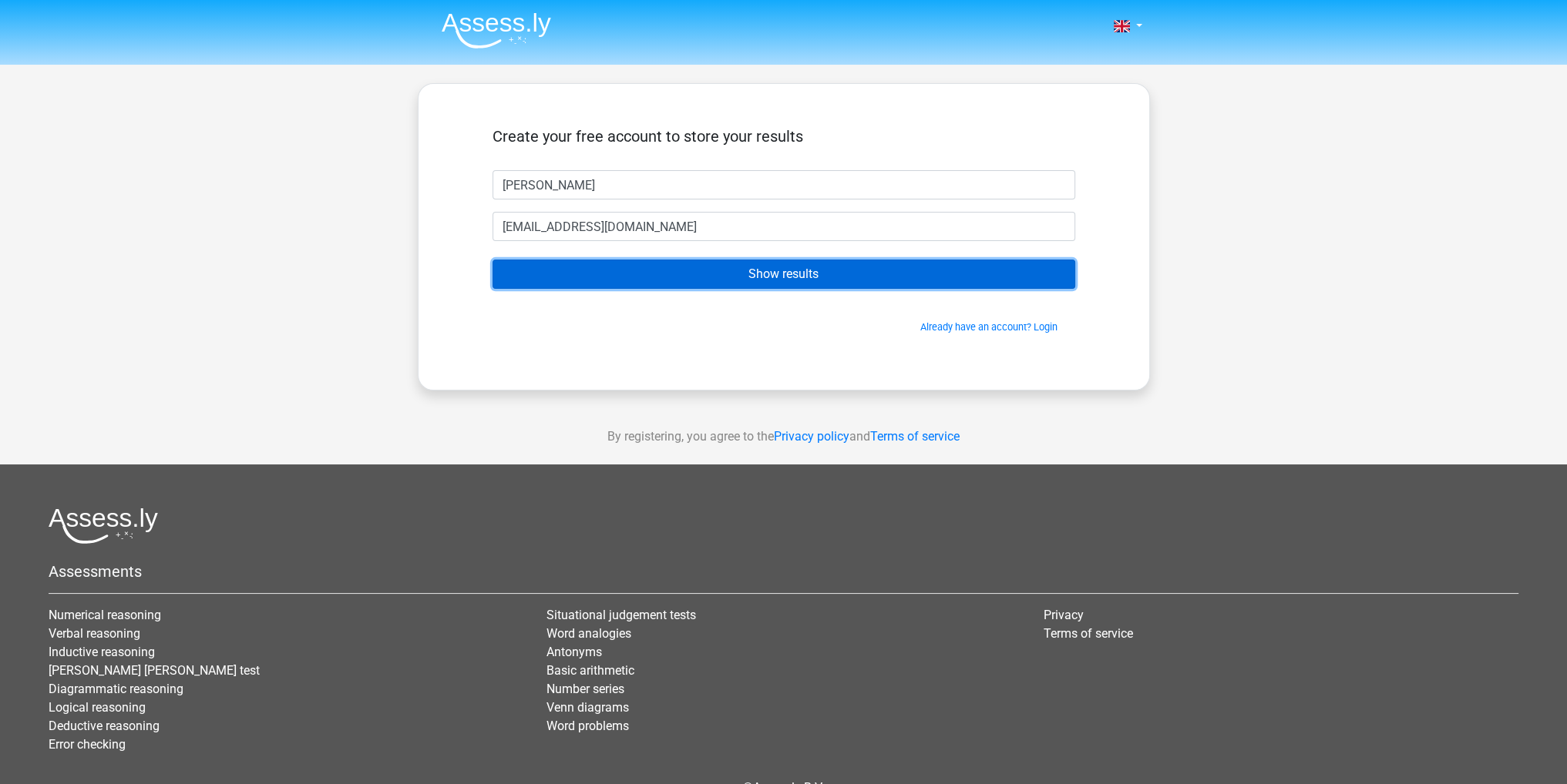
click at [599, 272] on input "Show results" at bounding box center [784, 274] width 583 height 29
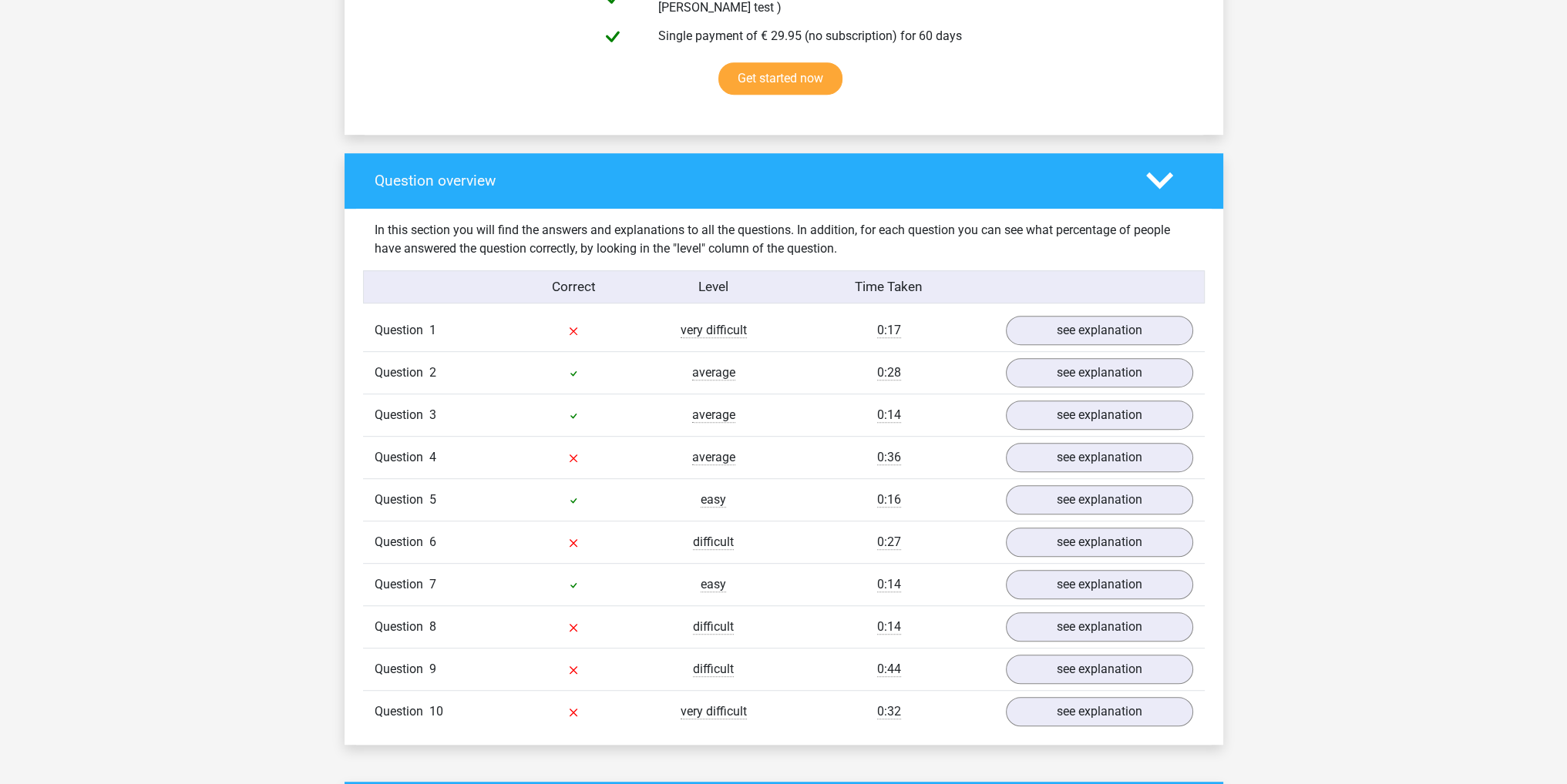
scroll to position [1002, 0]
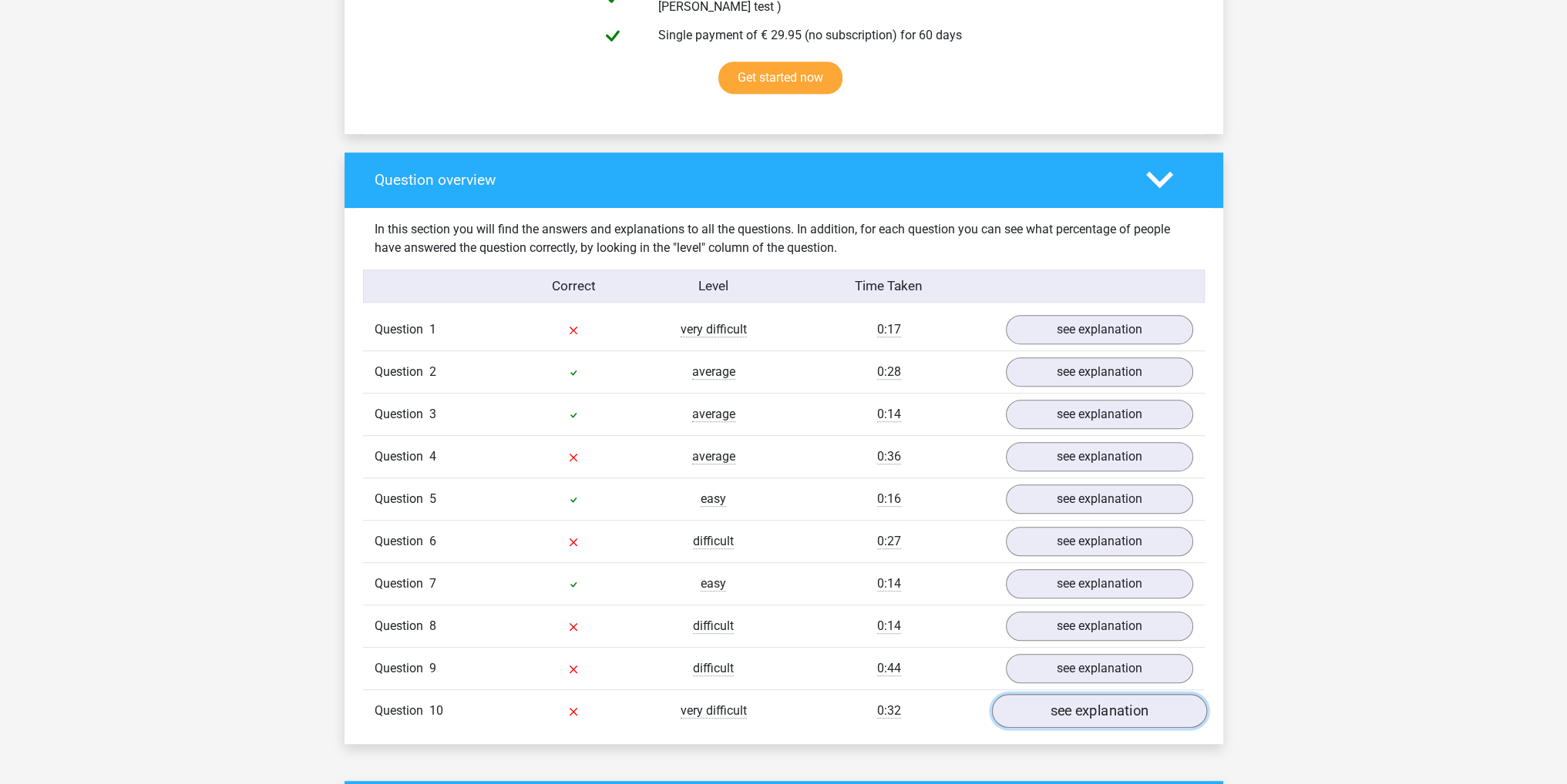
click at [1090, 705] on link "see explanation" at bounding box center [1098, 712] width 215 height 34
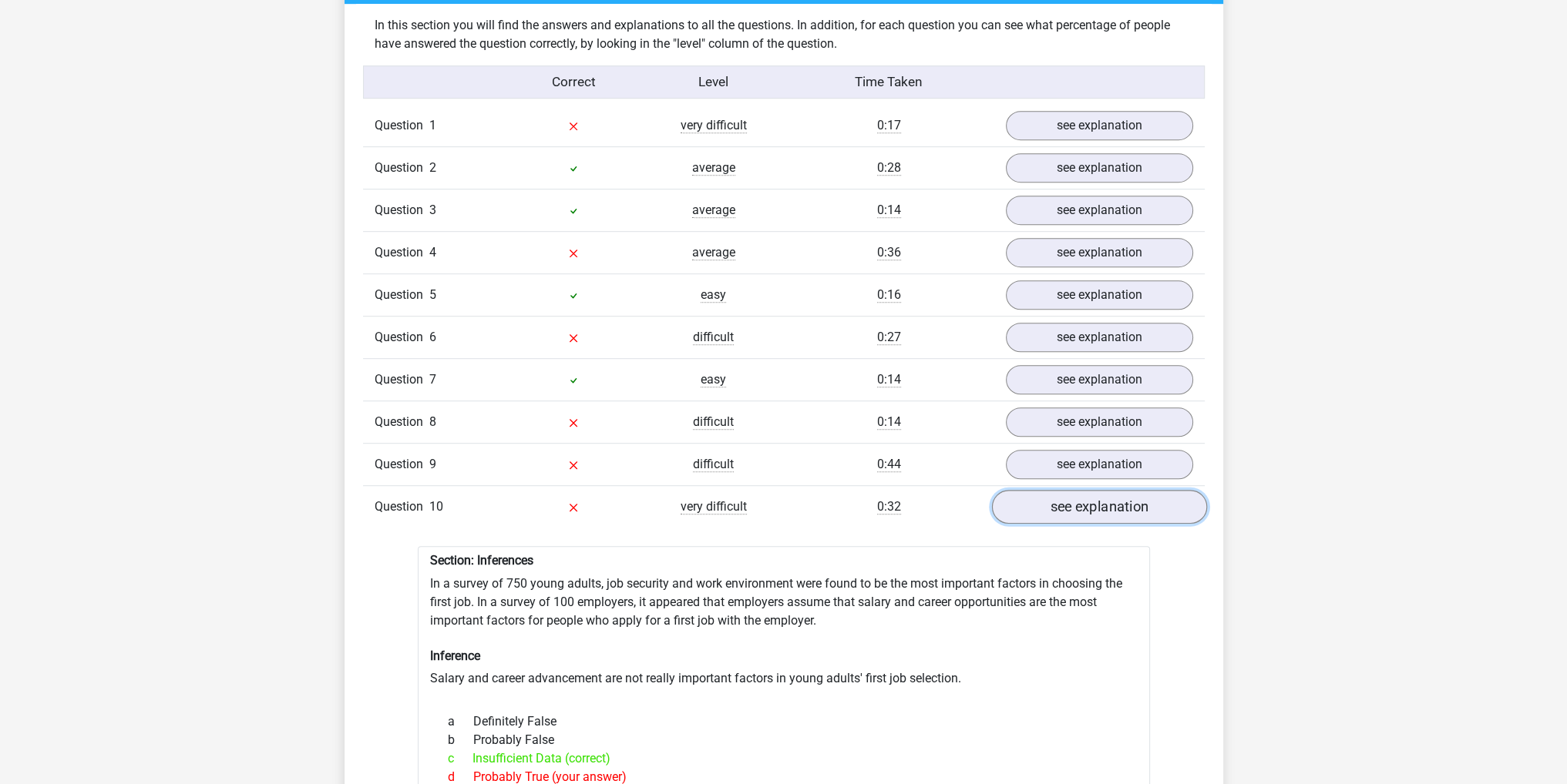
scroll to position [1233, 0]
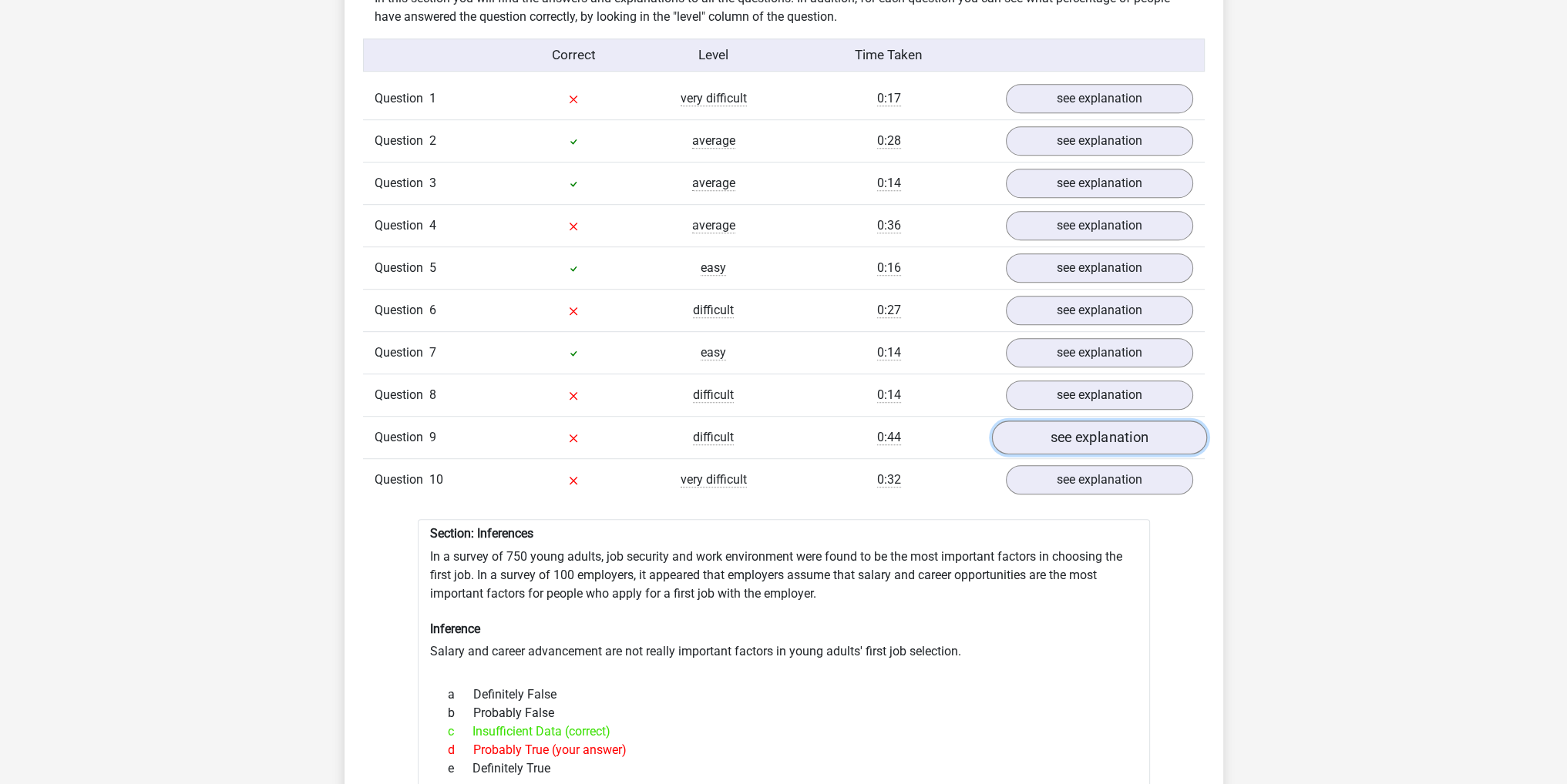
click at [1092, 427] on link "see explanation" at bounding box center [1098, 438] width 215 height 34
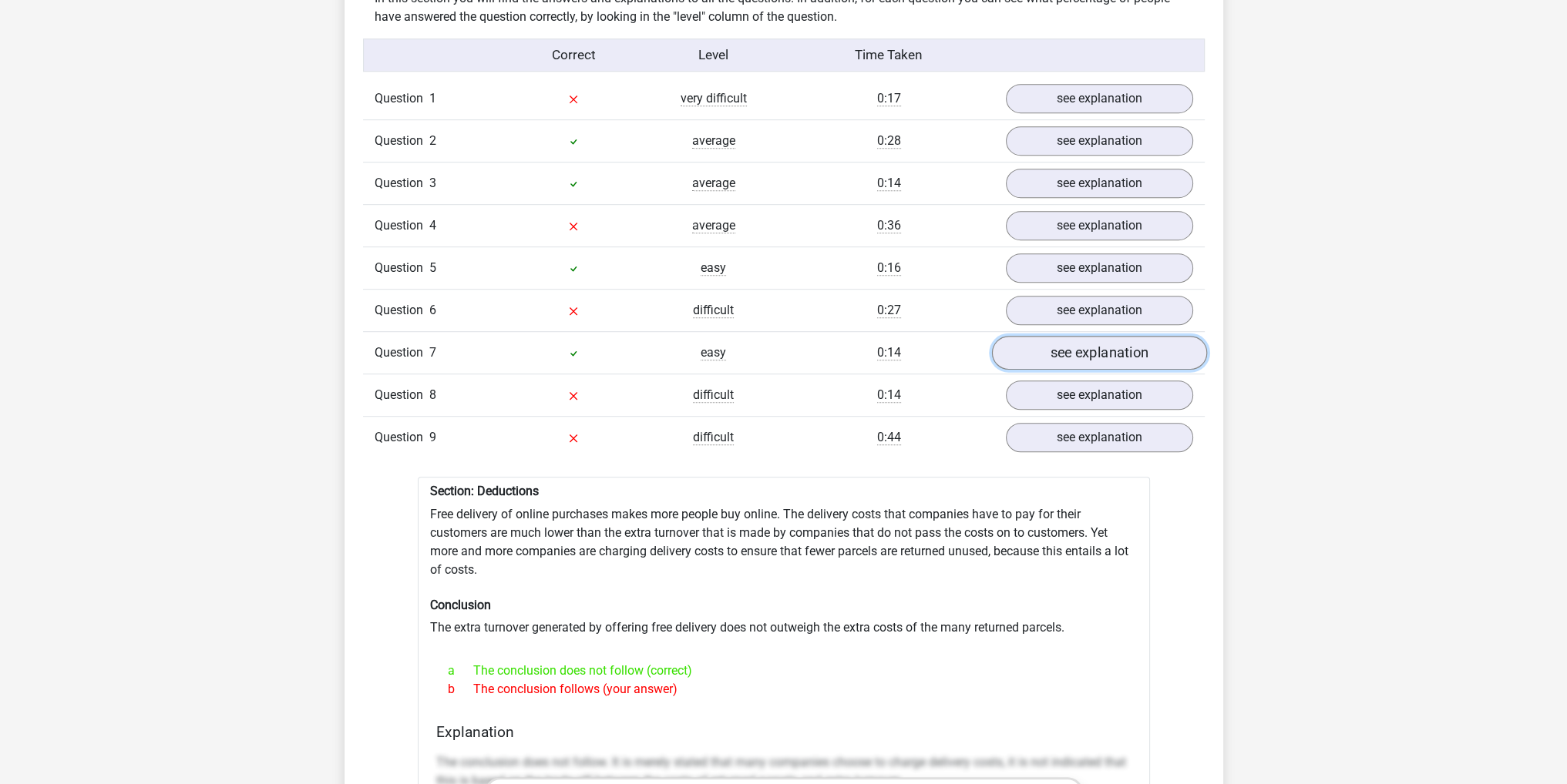
click at [1100, 338] on link "see explanation" at bounding box center [1098, 353] width 215 height 34
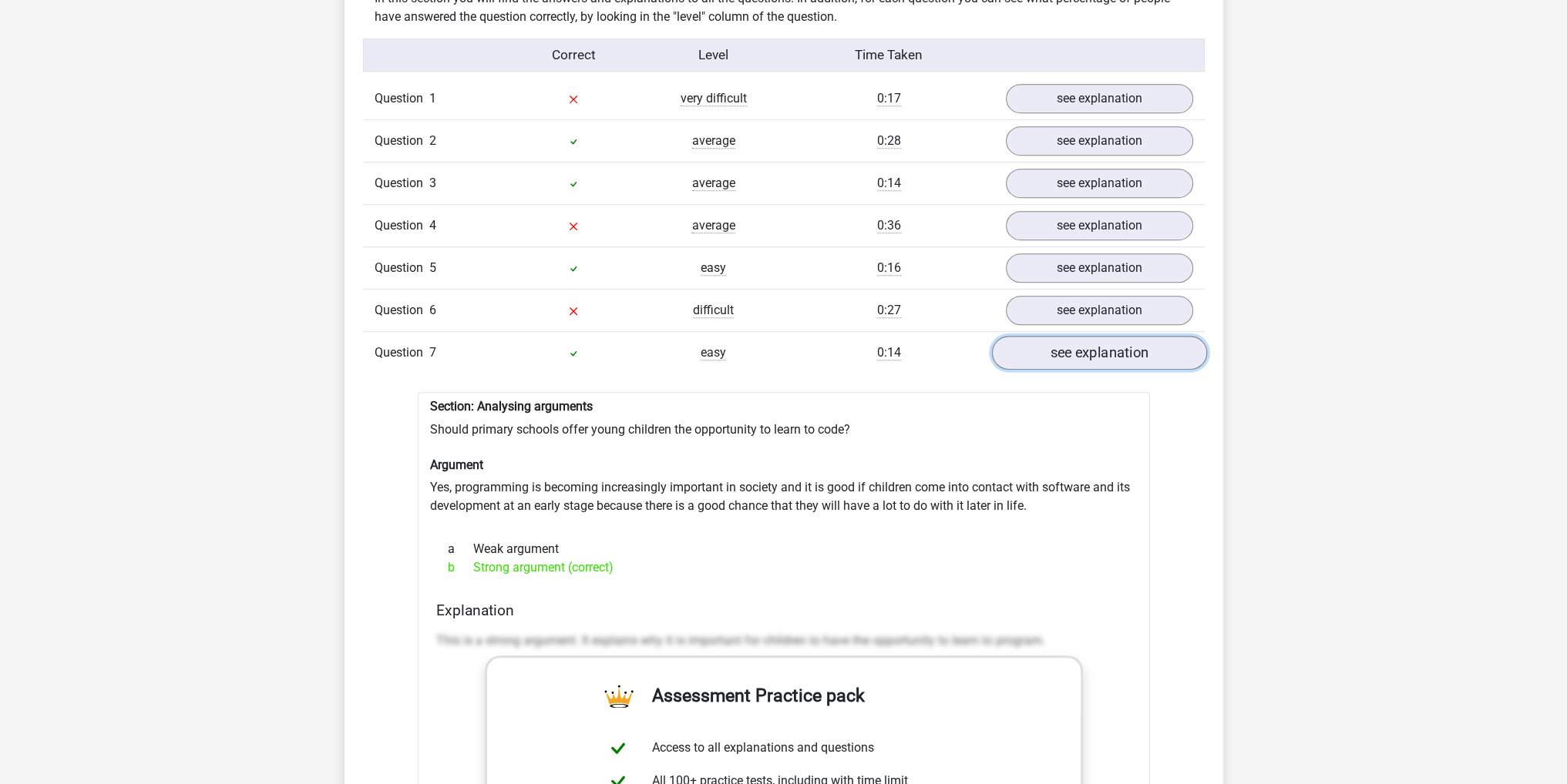
click at [1086, 339] on link "see explanation" at bounding box center [1098, 353] width 215 height 34
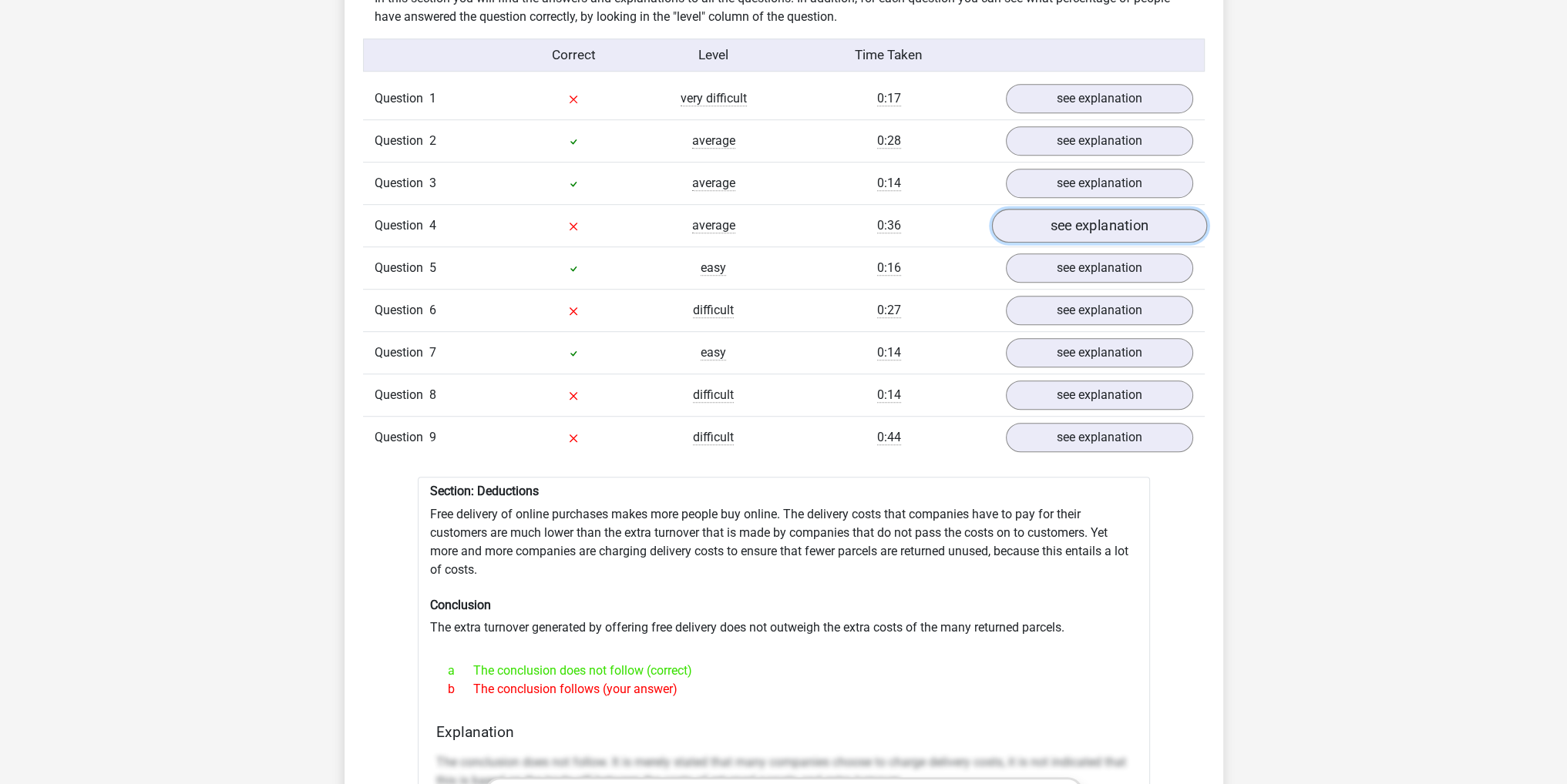
click at [1085, 212] on link "see explanation" at bounding box center [1098, 226] width 215 height 34
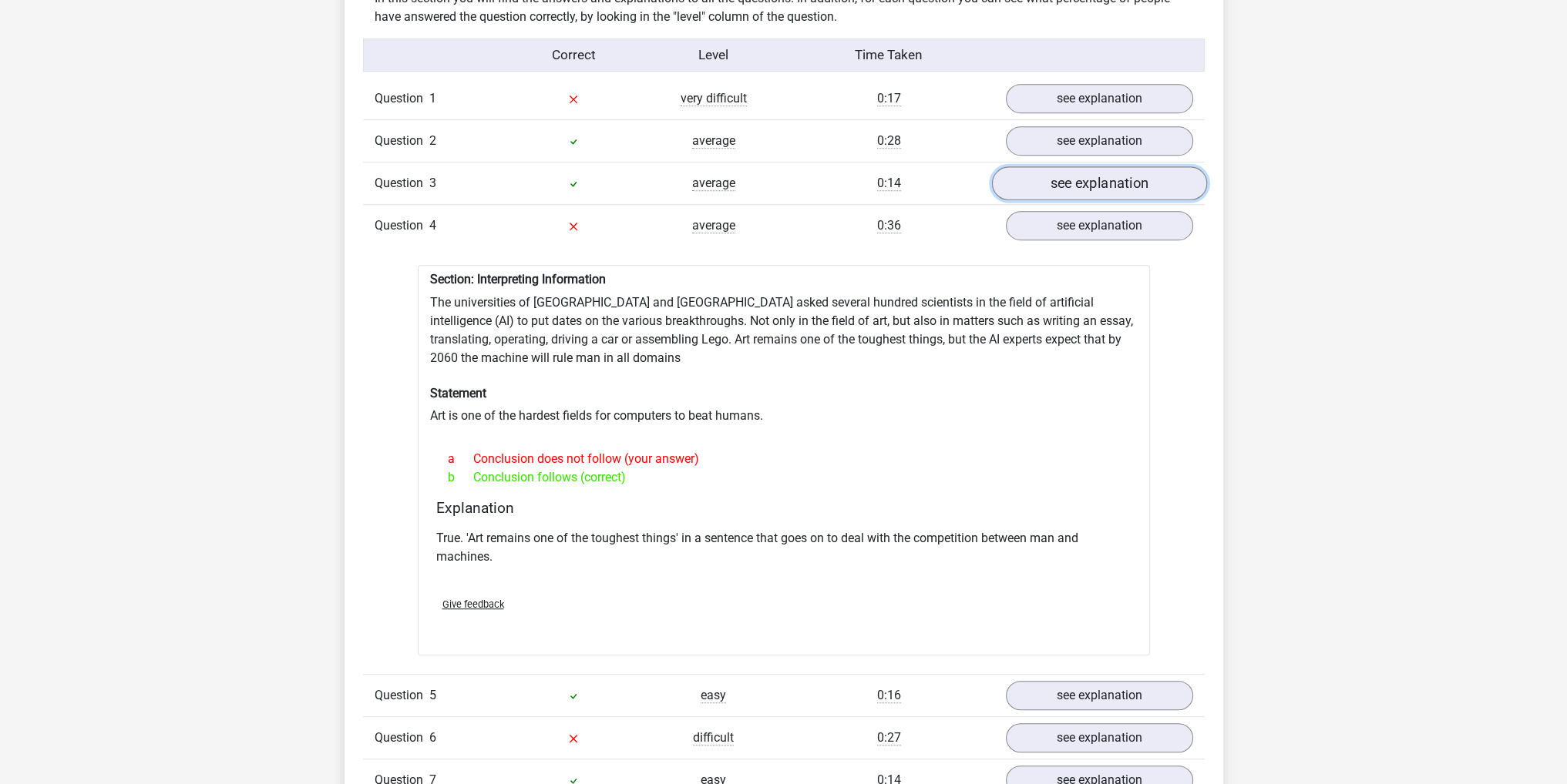
click at [1089, 167] on link "see explanation" at bounding box center [1098, 184] width 215 height 34
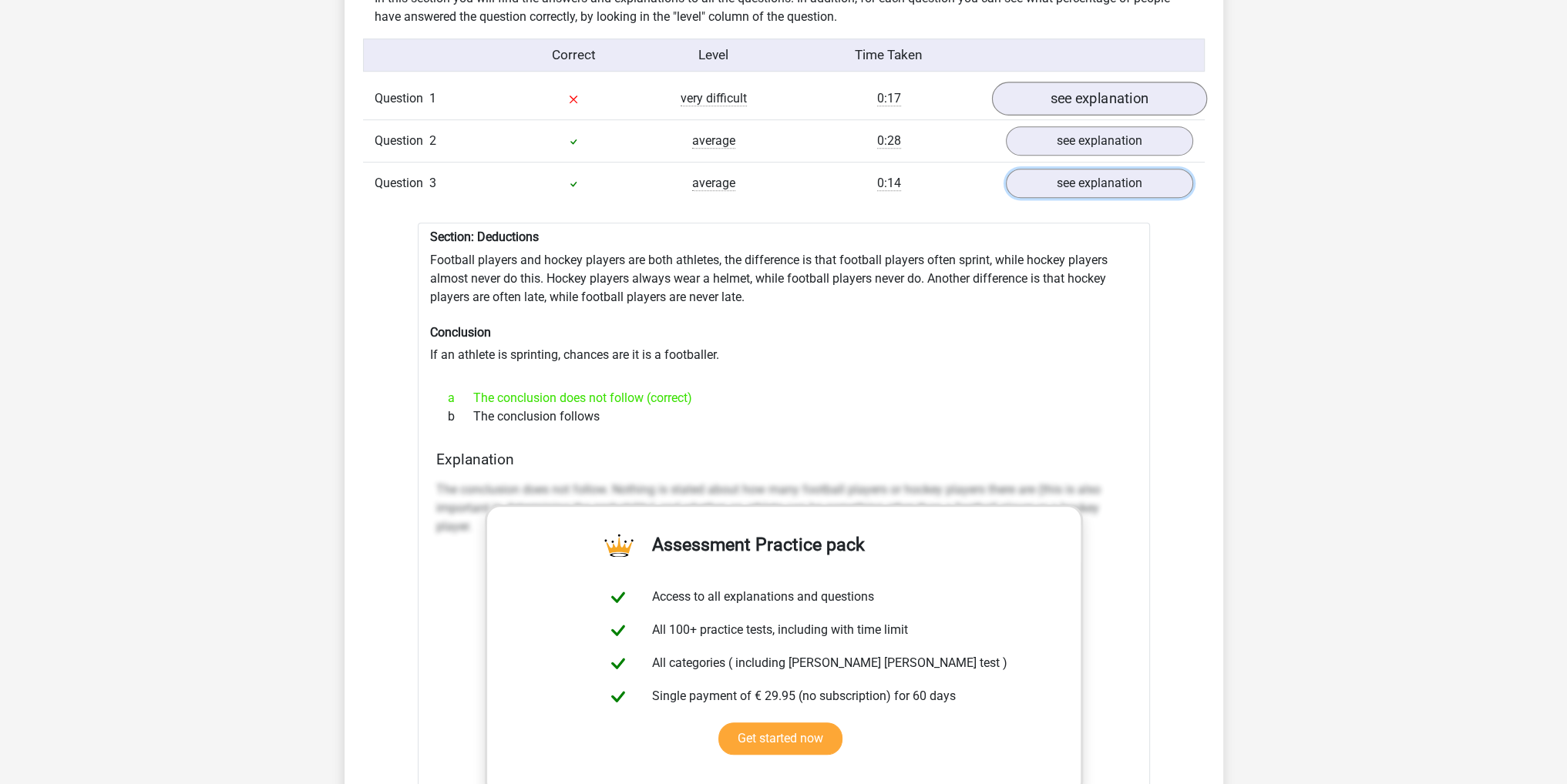
scroll to position [1155, 0]
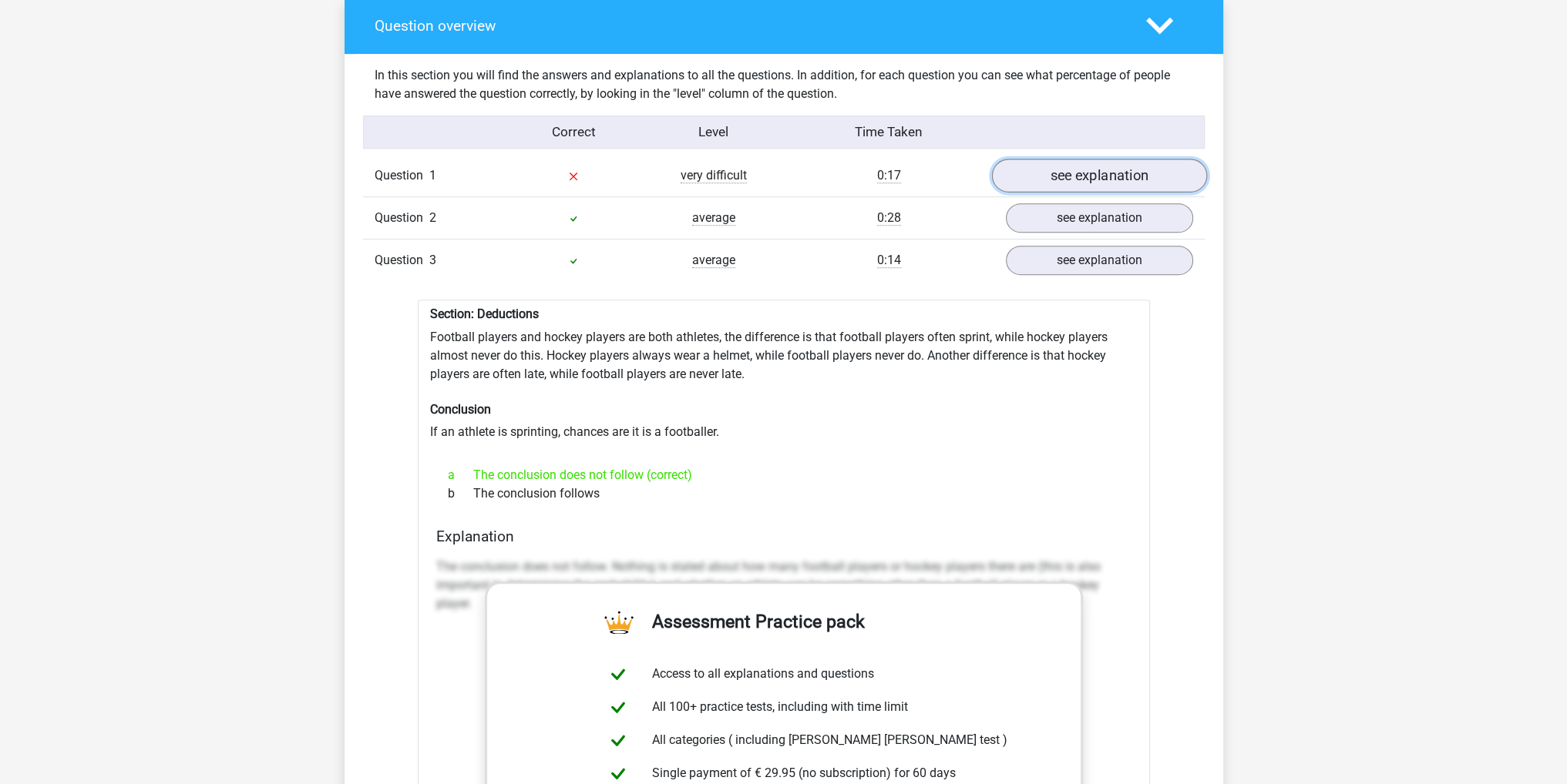
click at [1103, 161] on link "see explanation" at bounding box center [1098, 176] width 215 height 34
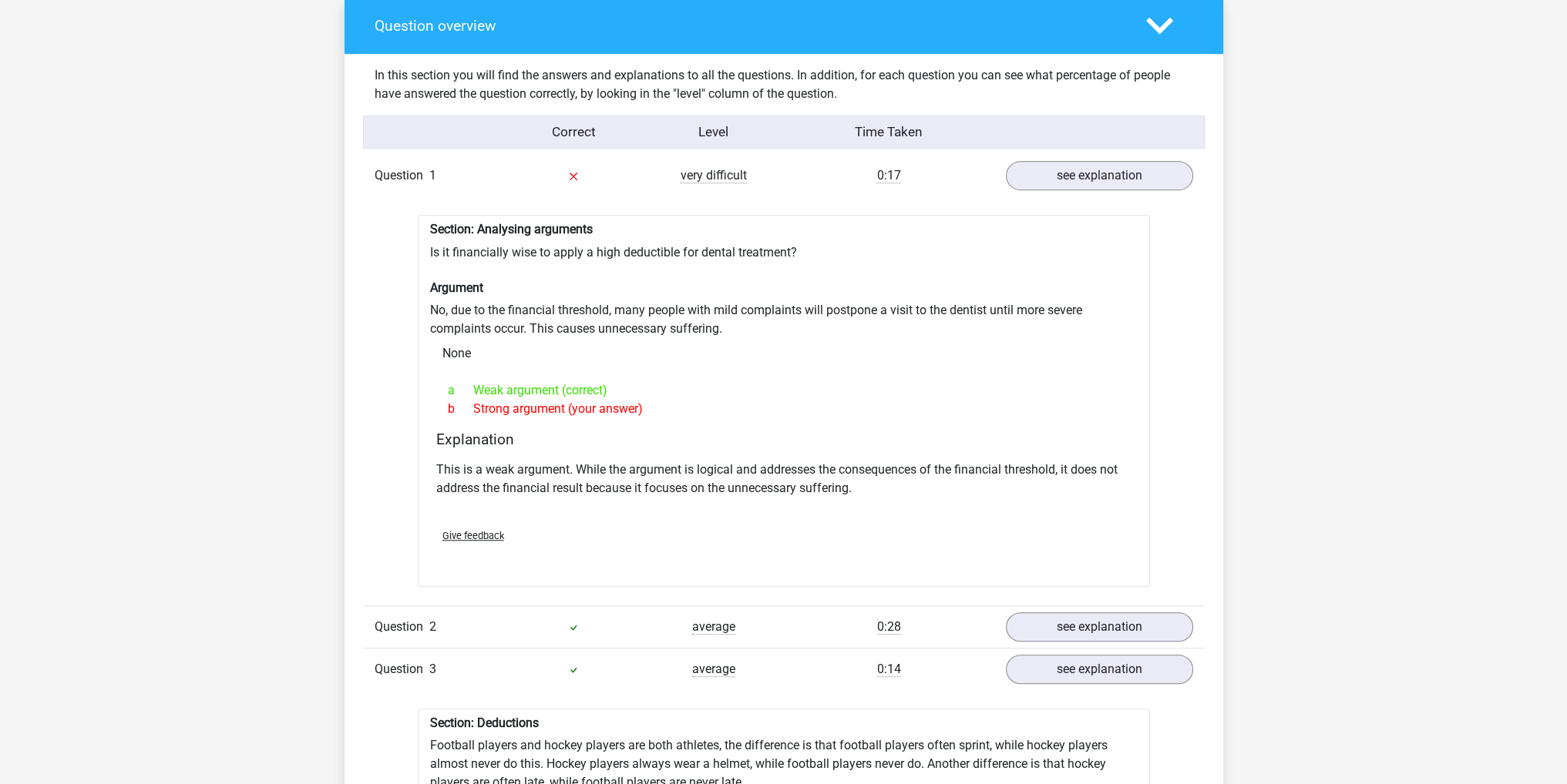
click at [1161, 17] on polygon at bounding box center [1159, 26] width 27 height 17
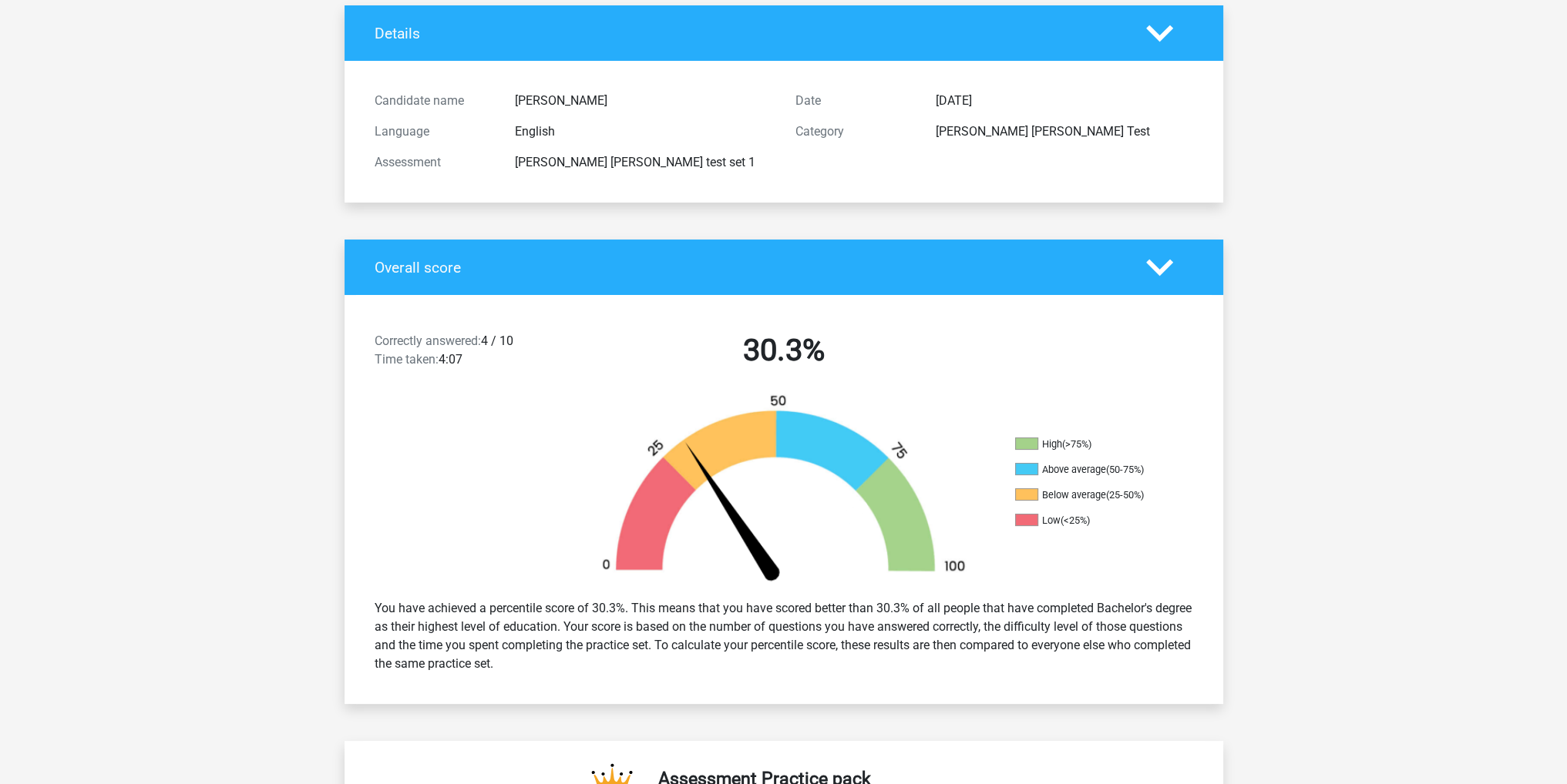
scroll to position [0, 0]
